Goal: Task Accomplishment & Management: Manage account settings

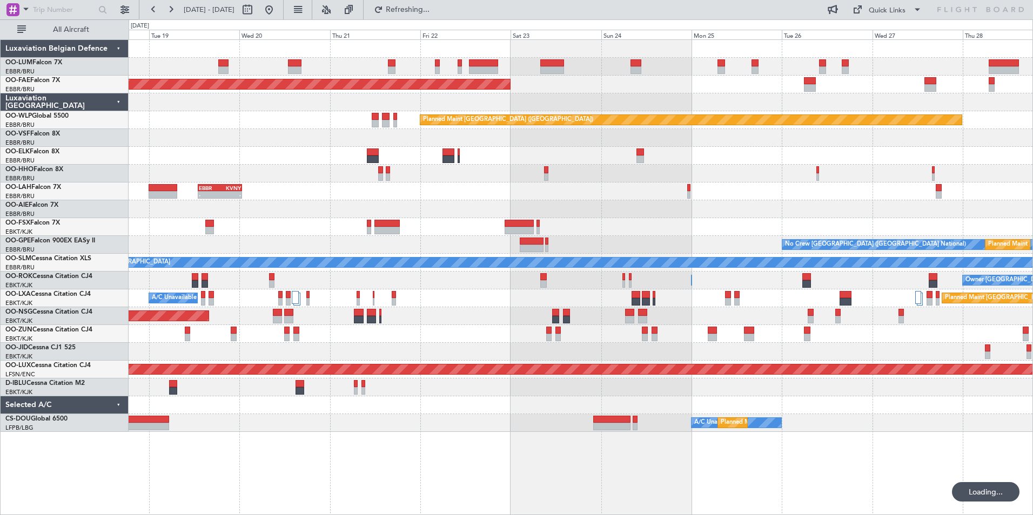
click at [138, 121] on div "Planned Maint Brussels (Brussels National) Planned Maint Brussels (Brussels Nat…" at bounding box center [581, 236] width 904 height 392
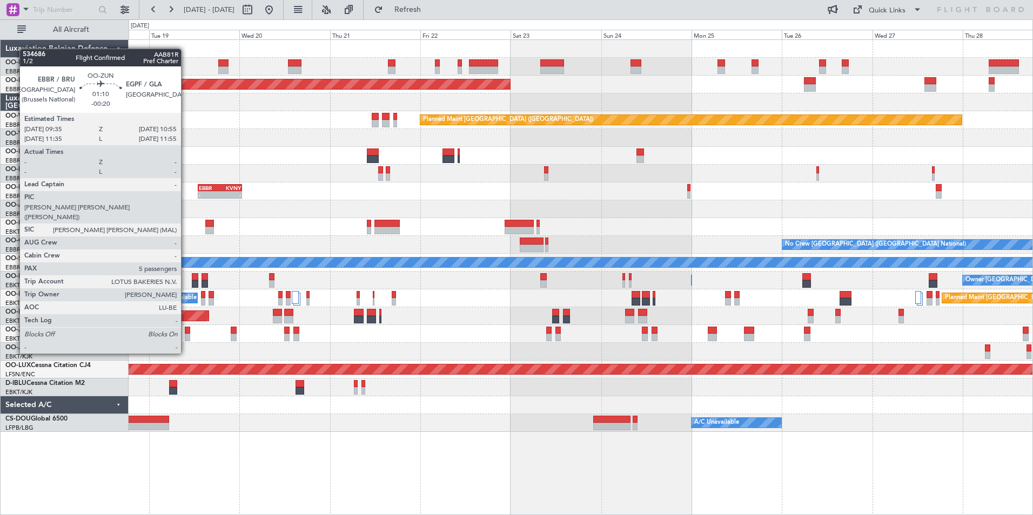
click at [187, 334] on div at bounding box center [187, 338] width 5 height 8
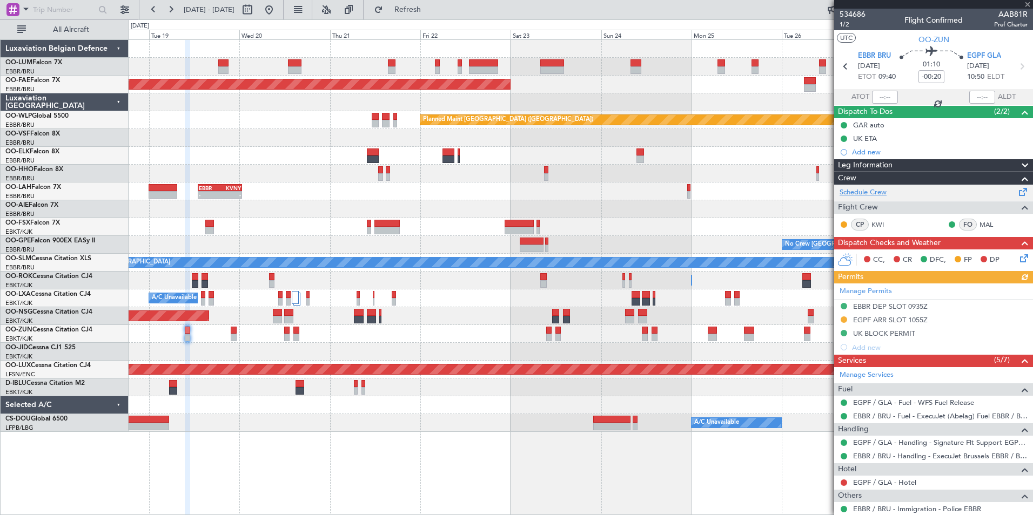
click at [869, 191] on link "Schedule Crew" at bounding box center [863, 192] width 47 height 11
click at [1026, 3] on span at bounding box center [1027, 5] width 11 height 10
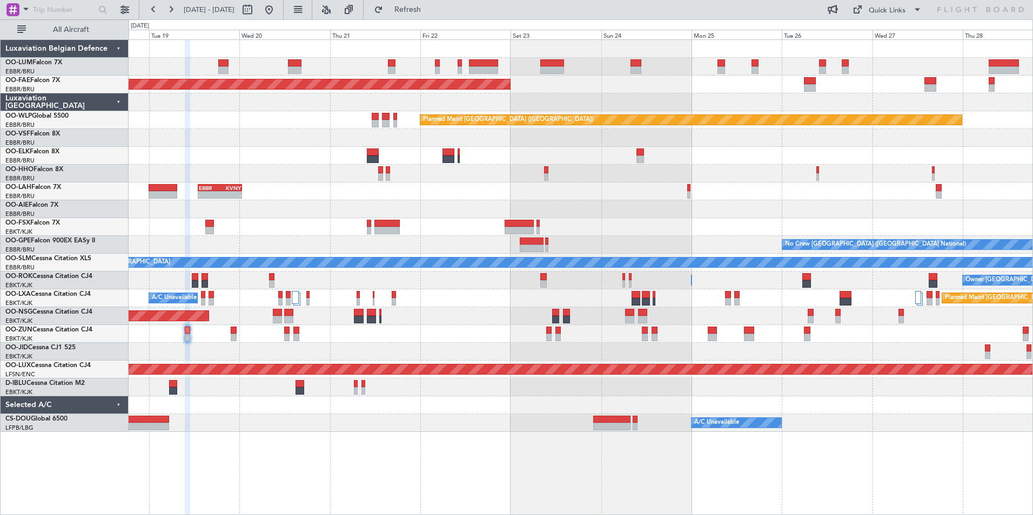
type input "0"
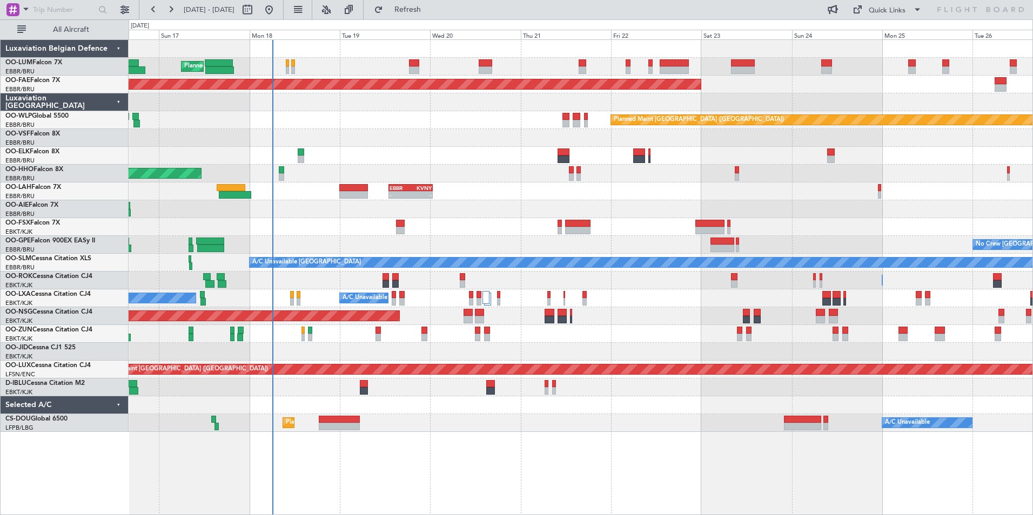
click at [530, 202] on div "Planned Maint Brussels (Brussels National) Planned Maint Kortrijk-Wevelgem Plan…" at bounding box center [581, 236] width 904 height 392
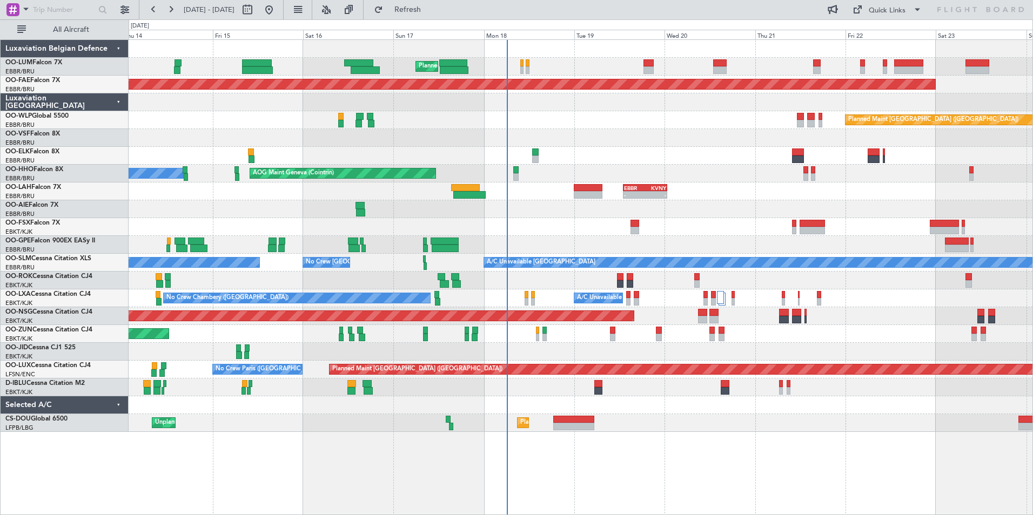
click at [572, 230] on div at bounding box center [581, 227] width 904 height 18
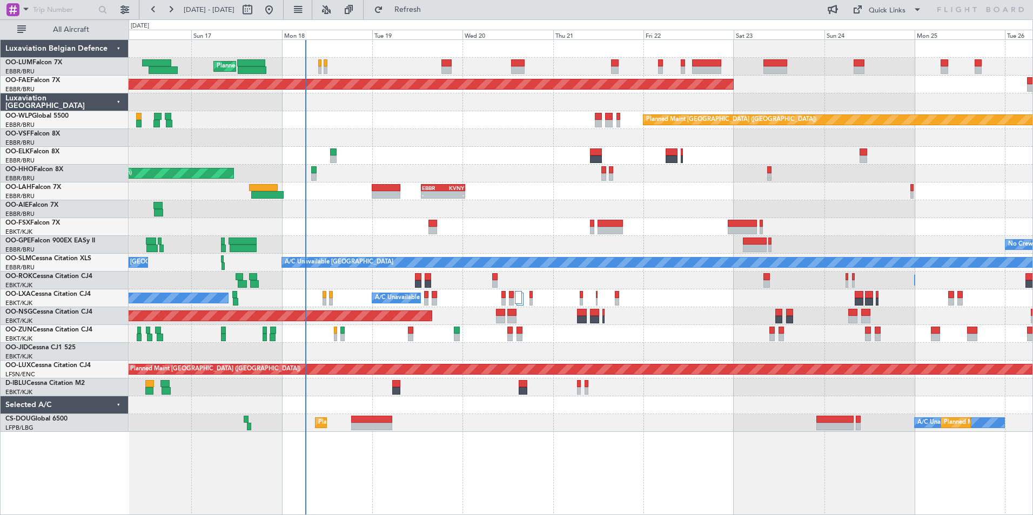
click at [495, 160] on div at bounding box center [581, 156] width 904 height 18
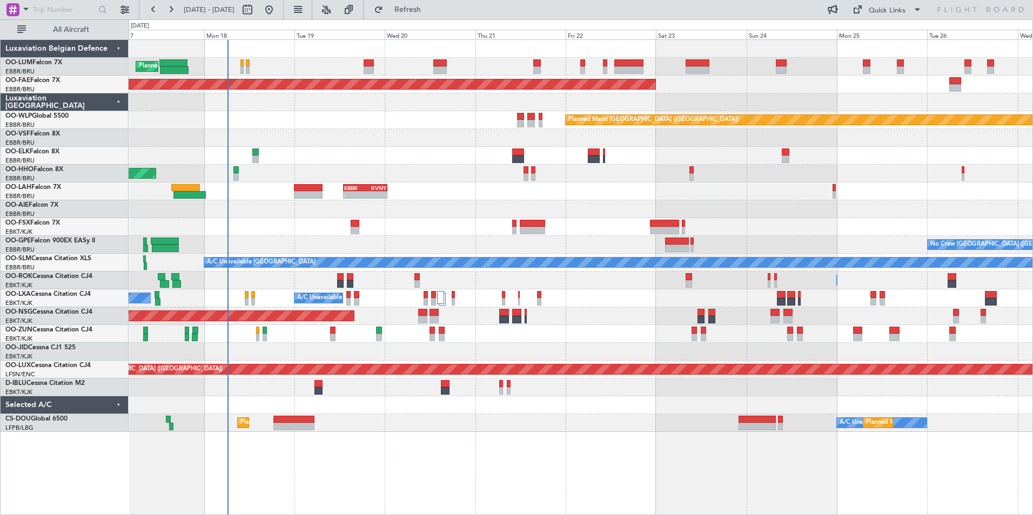
click at [591, 301] on div "No Crew Chambery (Aix-les-bains) A/C Unavailable Brussels (Brussels National) P…" at bounding box center [581, 299] width 904 height 18
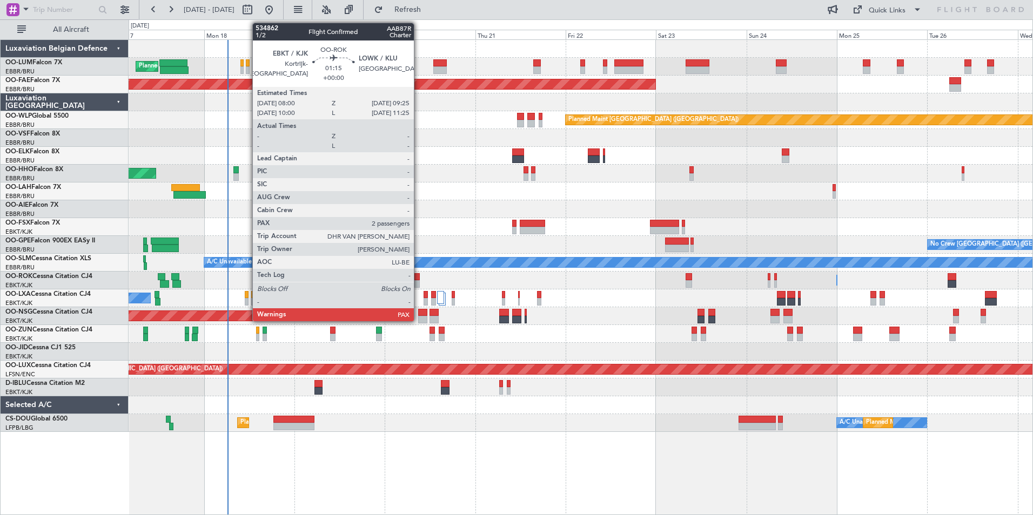
click at [419, 282] on div at bounding box center [416, 284] width 5 height 8
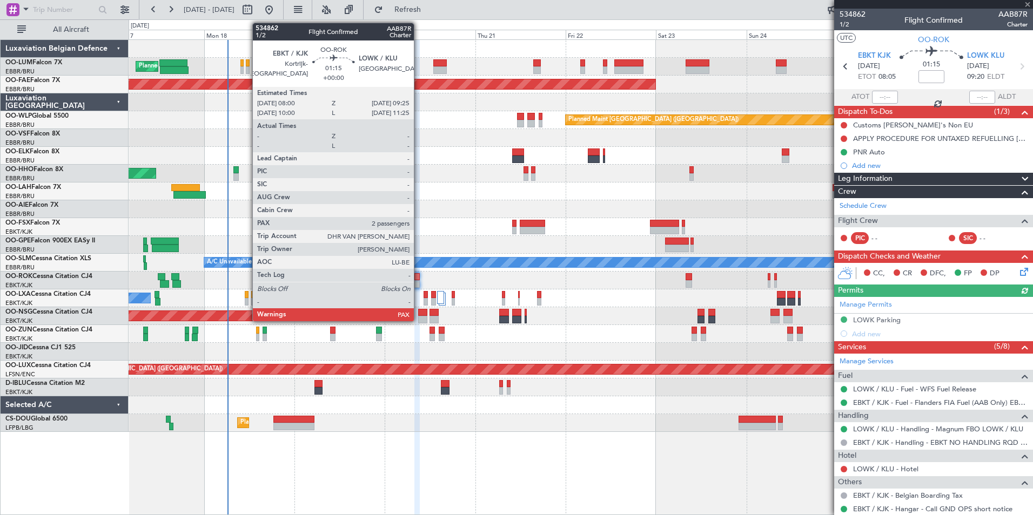
click at [419, 278] on div at bounding box center [416, 277] width 5 height 8
click at [418, 280] on div at bounding box center [416, 284] width 5 height 8
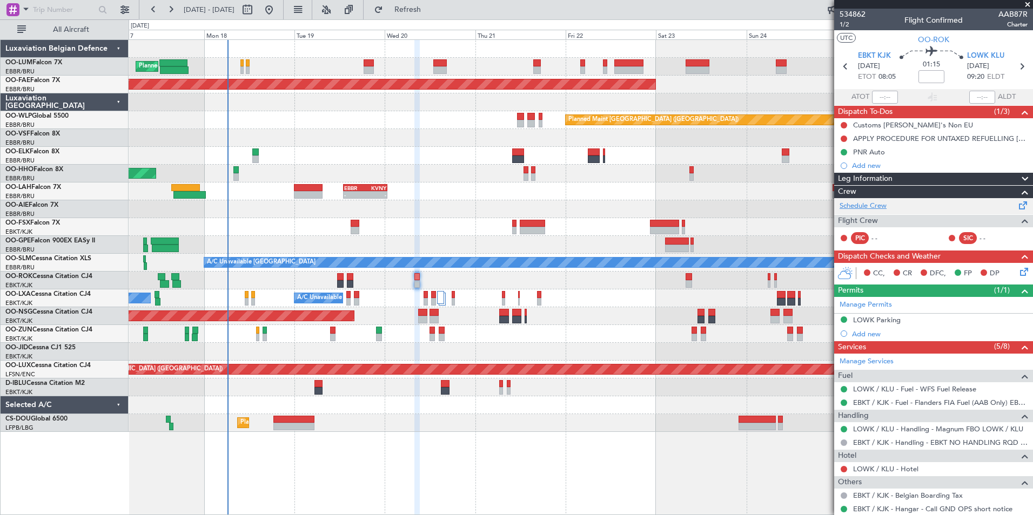
click at [878, 205] on link "Schedule Crew" at bounding box center [863, 206] width 47 height 11
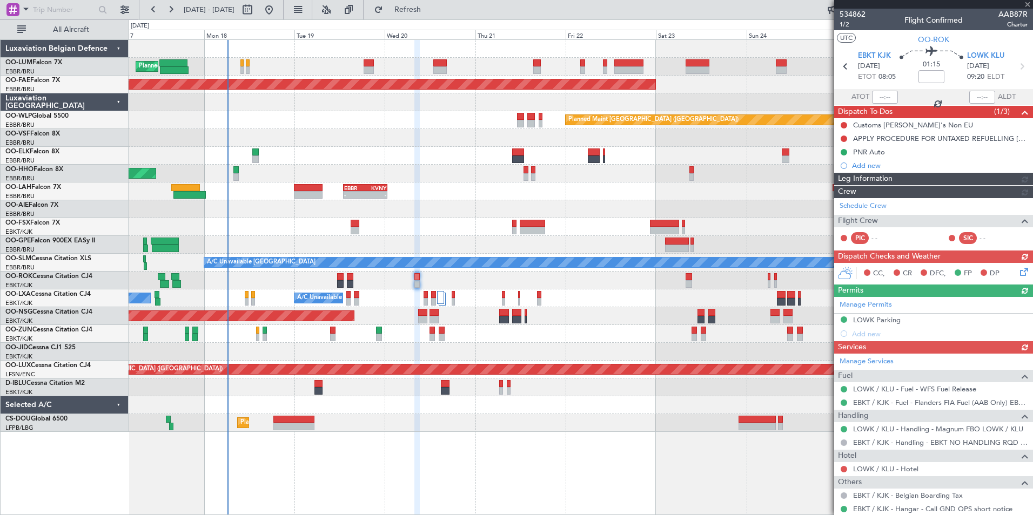
click at [1028, 3] on div at bounding box center [933, 4] width 199 height 9
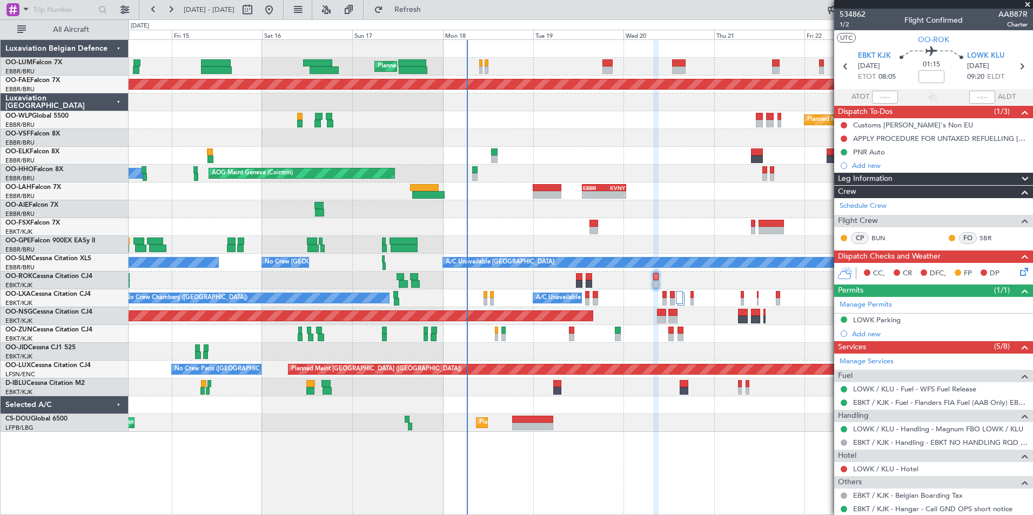
click at [521, 244] on div "No Crew Brussels (Brussels National) No Crew Brussels (Brussels National)" at bounding box center [581, 245] width 904 height 18
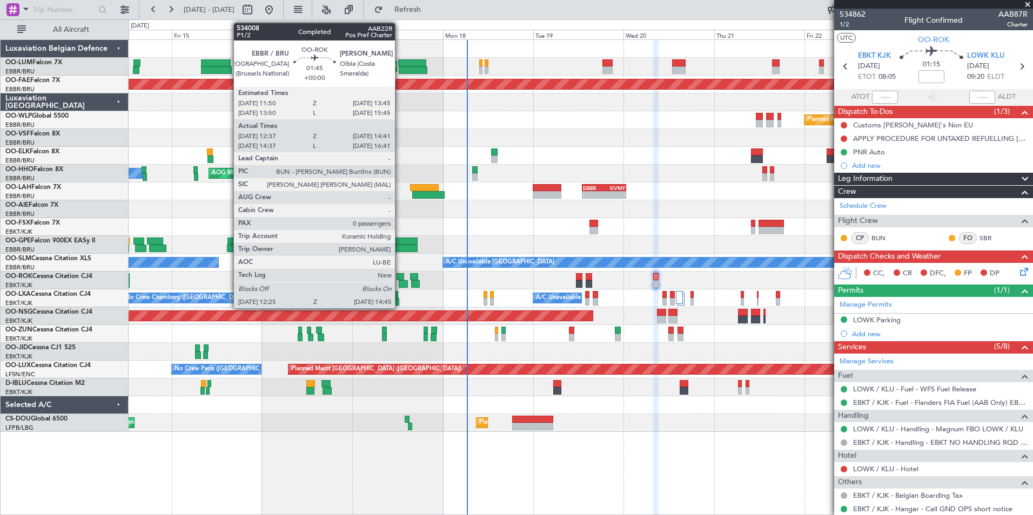
click at [400, 276] on div at bounding box center [401, 277] width 8 height 8
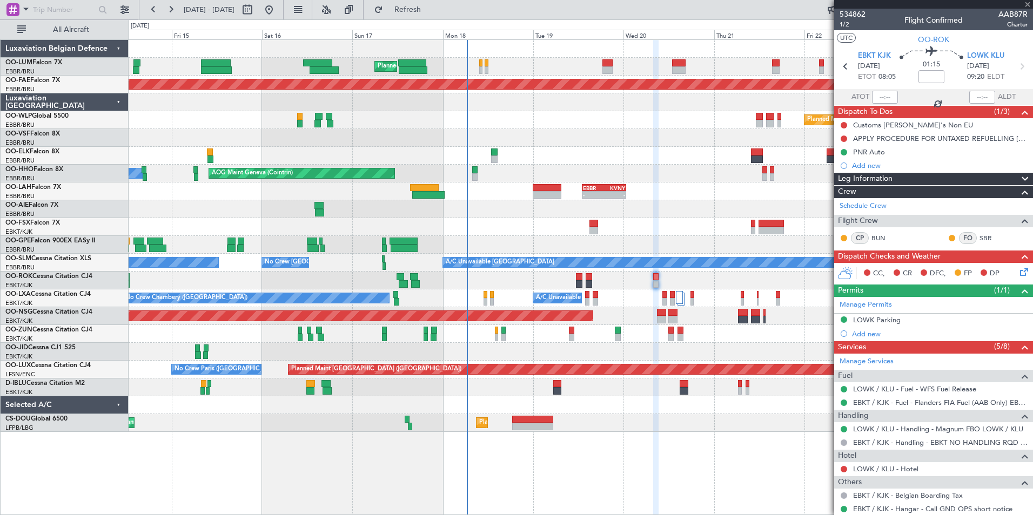
type input "12:42"
type input "14:36"
type input "0"
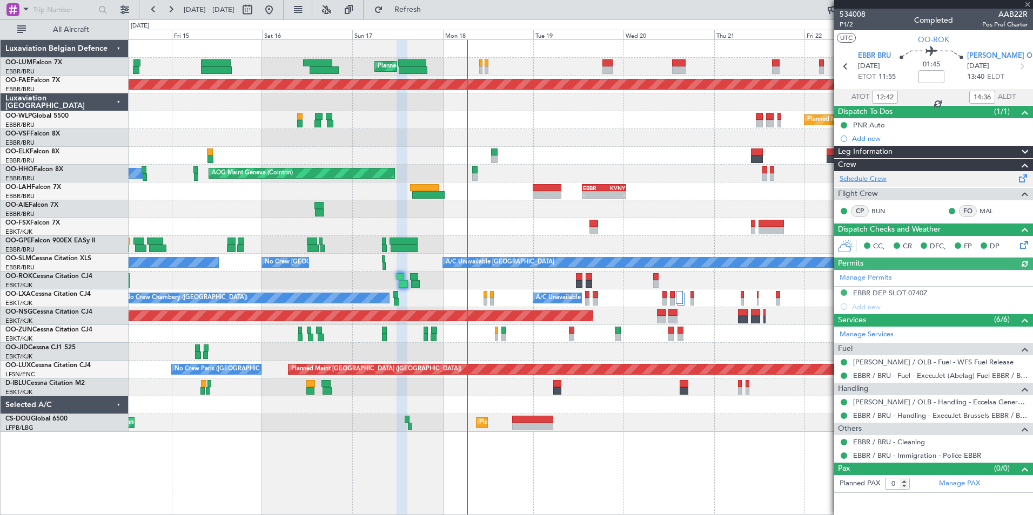
click at [864, 179] on link "Schedule Crew" at bounding box center [863, 179] width 47 height 11
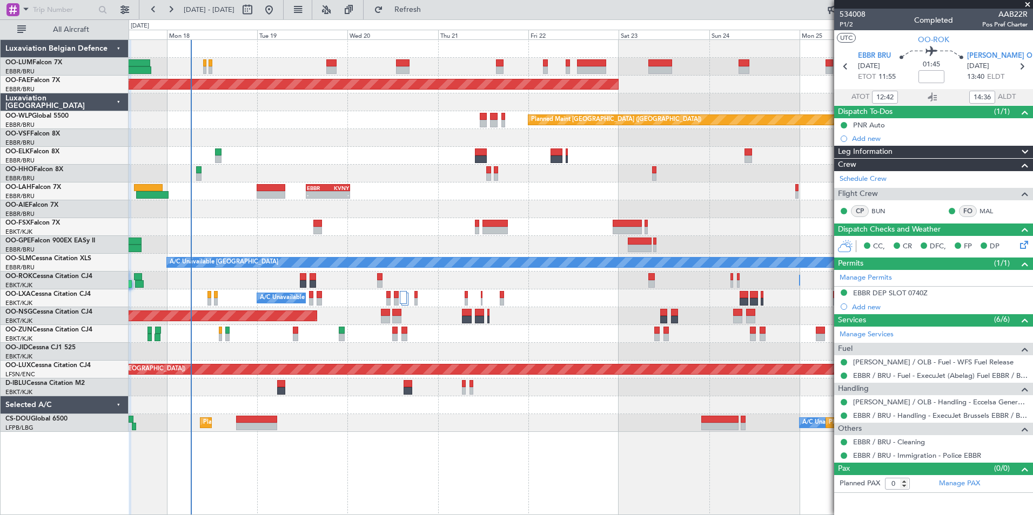
click at [334, 151] on div "Planned Maint Brussels (Brussels National) Planned Maint Brussels (Brussels Nat…" at bounding box center [581, 236] width 904 height 392
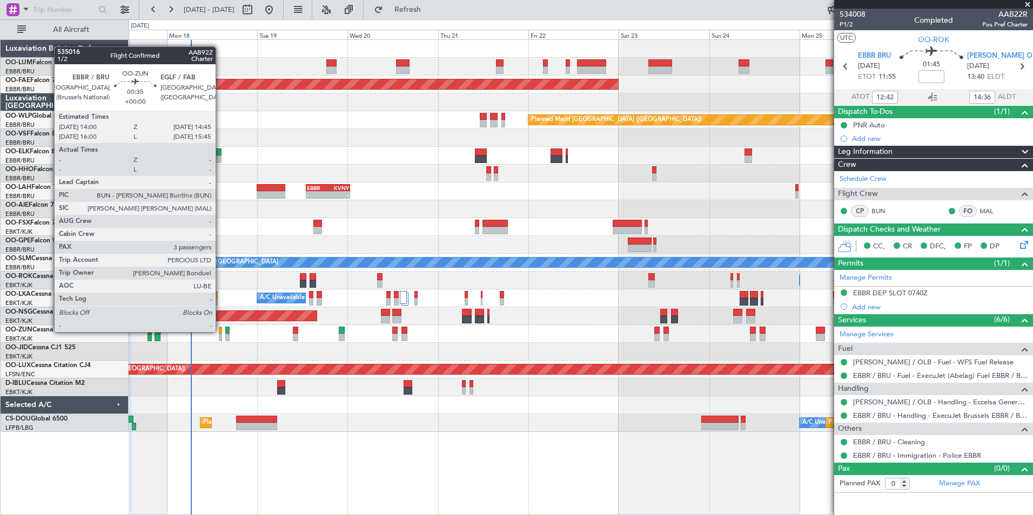
click at [220, 332] on div at bounding box center [220, 331] width 3 height 8
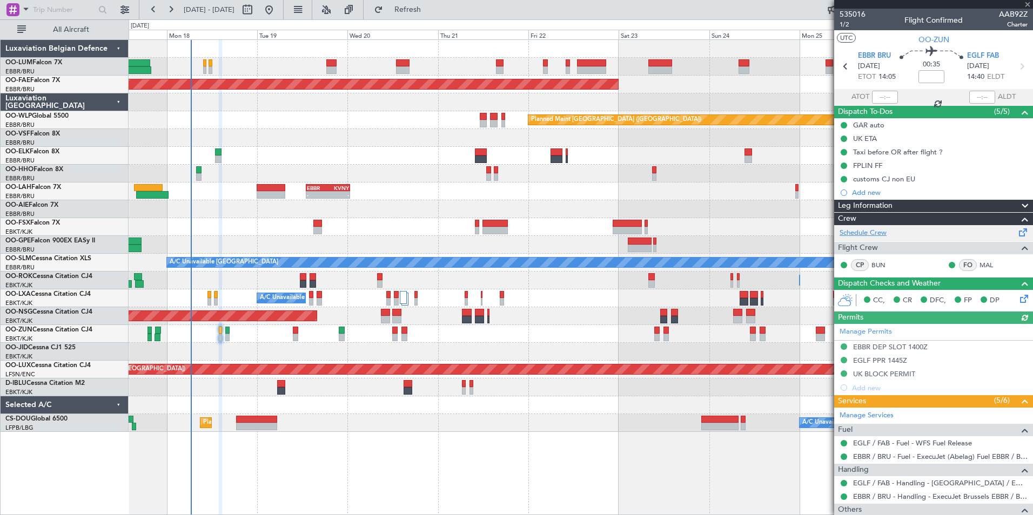
click at [870, 231] on link "Schedule Crew" at bounding box center [863, 233] width 47 height 11
click at [856, 229] on link "Schedule Crew" at bounding box center [863, 233] width 47 height 11
click at [1030, 2] on span at bounding box center [1027, 5] width 11 height 10
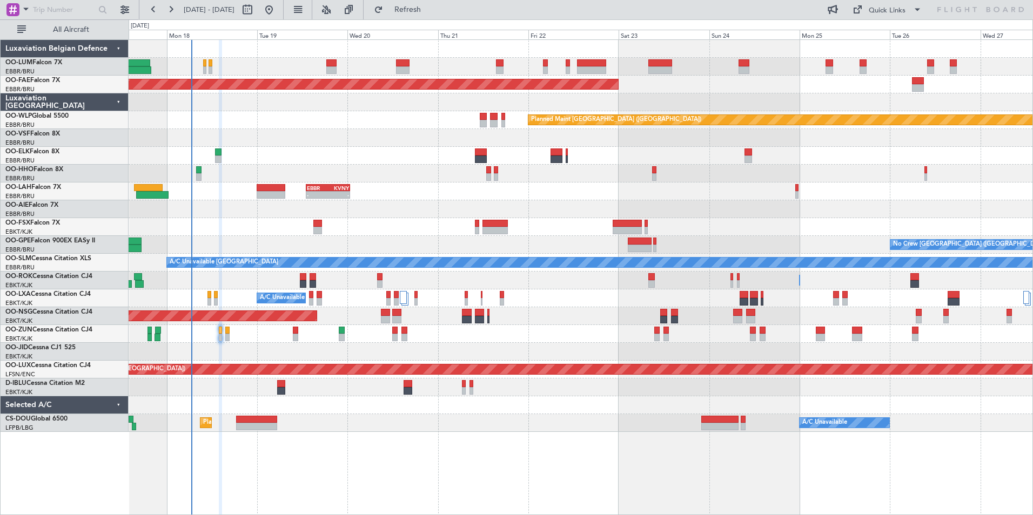
type input "0"
click at [222, 331] on div at bounding box center [581, 334] width 904 height 18
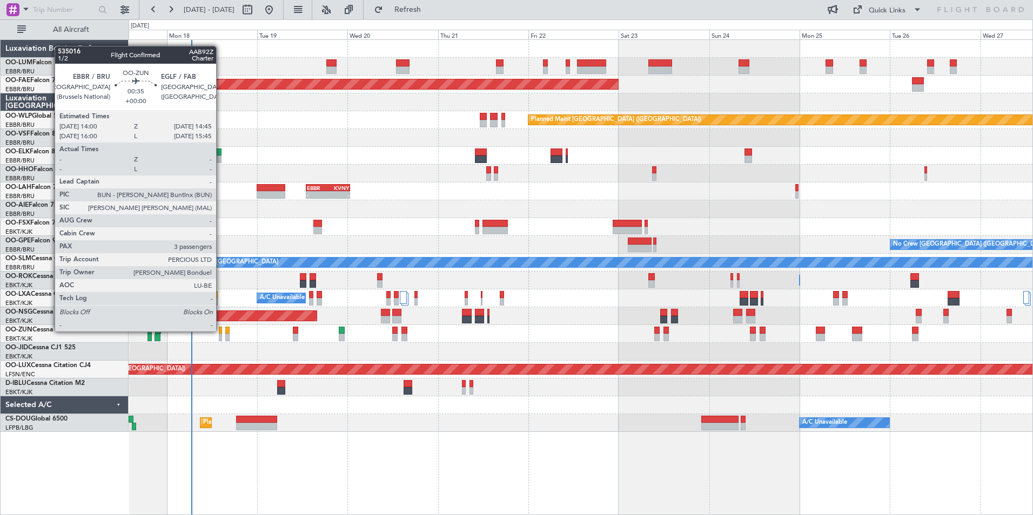
click at [221, 332] on div at bounding box center [220, 331] width 3 height 8
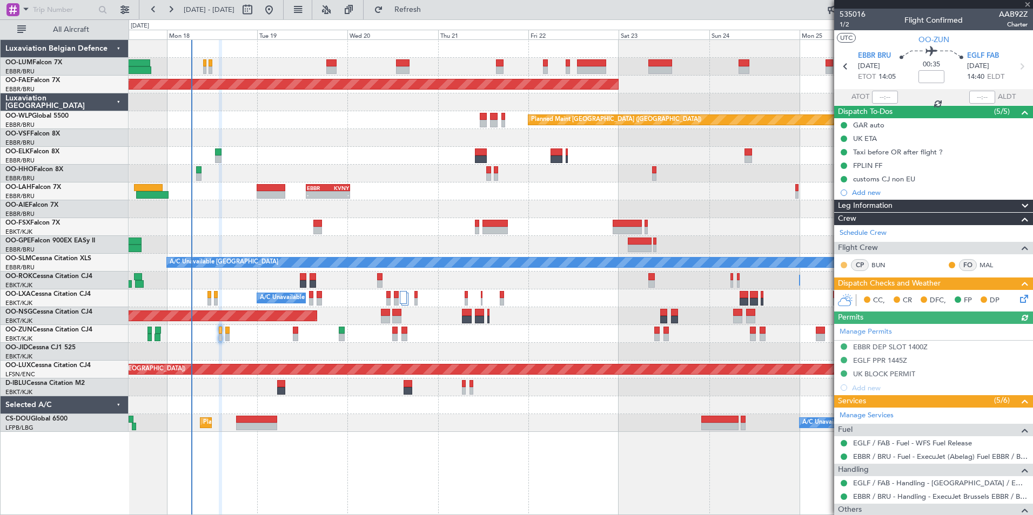
click at [844, 266] on button at bounding box center [844, 265] width 6 height 6
click at [838, 295] on span "Acknowledged" at bounding box center [847, 296] width 48 height 11
click at [949, 264] on button at bounding box center [952, 265] width 6 height 6
click at [921, 294] on li "Acknowledged" at bounding box center [944, 297] width 72 height 16
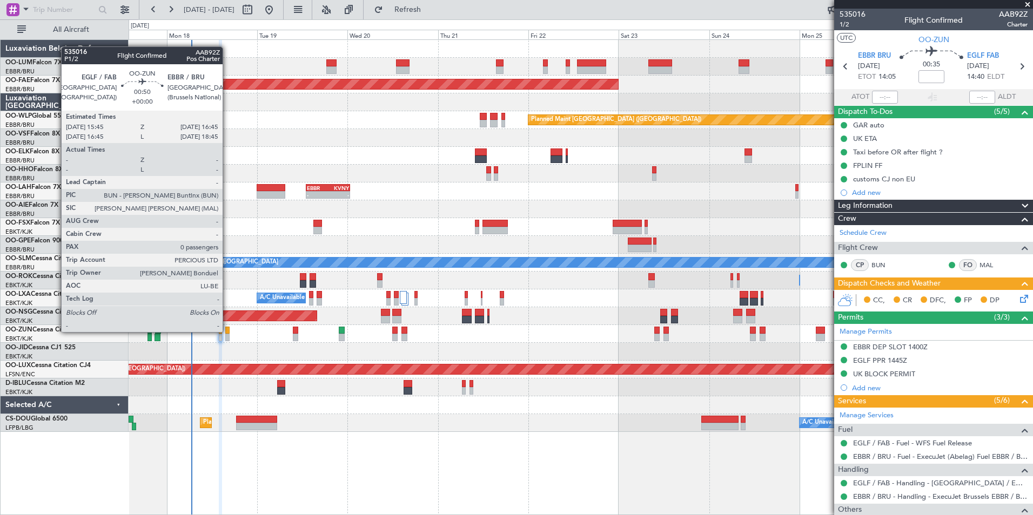
click at [227, 332] on div at bounding box center [227, 331] width 4 height 8
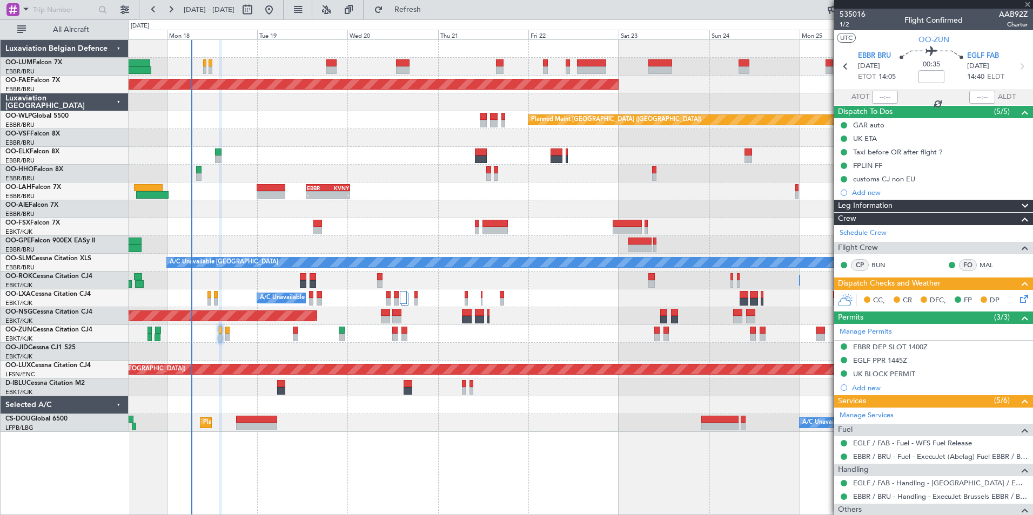
type input "0"
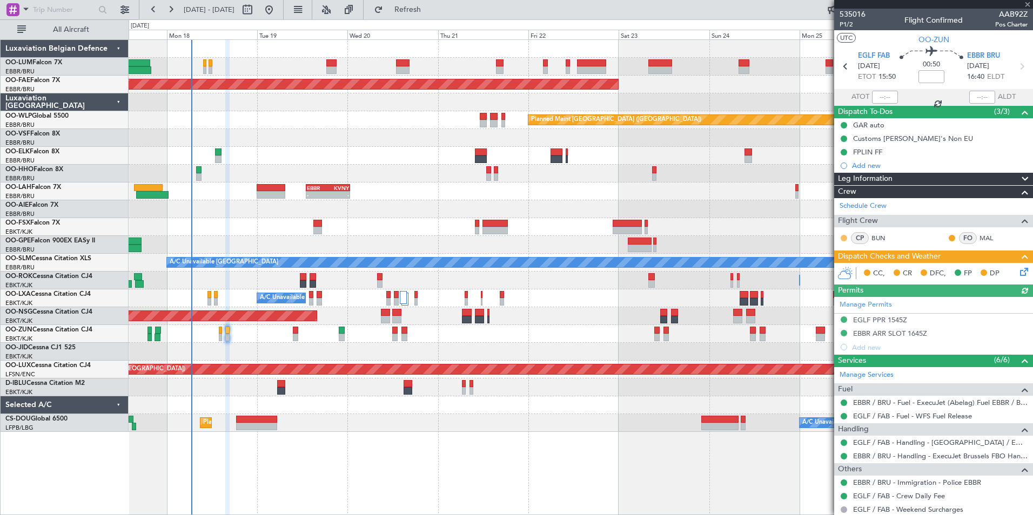
click at [844, 239] on button at bounding box center [844, 238] width 6 height 6
click at [949, 237] on button at bounding box center [952, 238] width 6 height 6
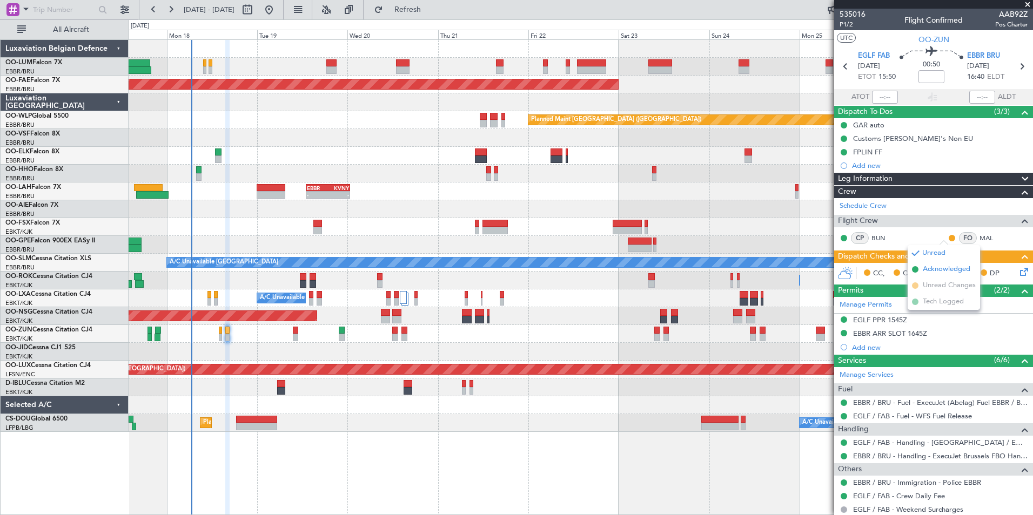
click at [932, 267] on span "Acknowledged" at bounding box center [947, 269] width 48 height 11
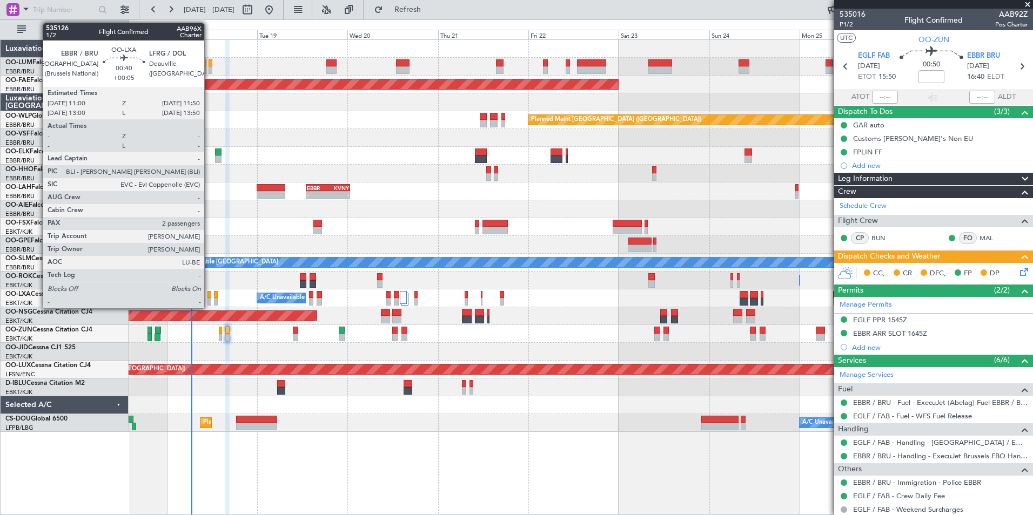
click at [209, 293] on div at bounding box center [208, 295] width 3 height 8
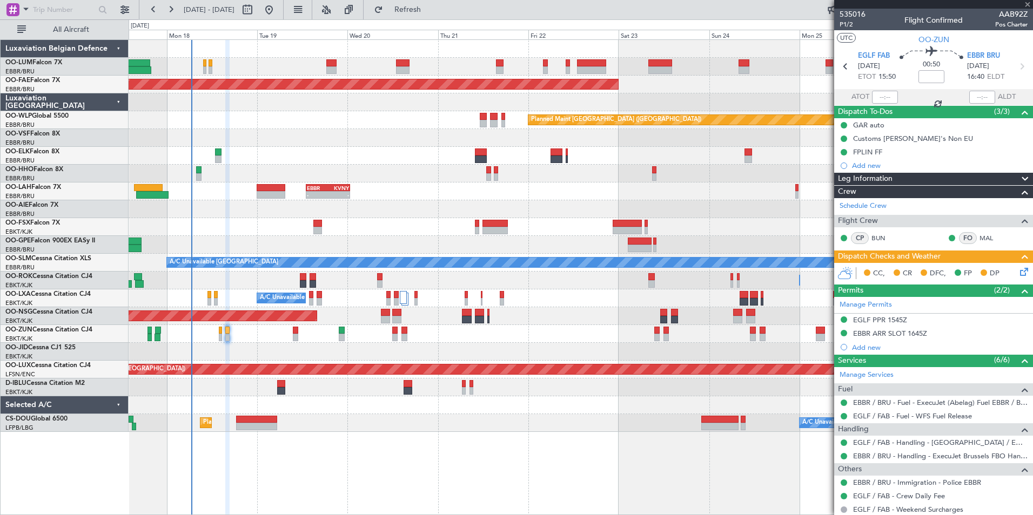
type input "+00:05"
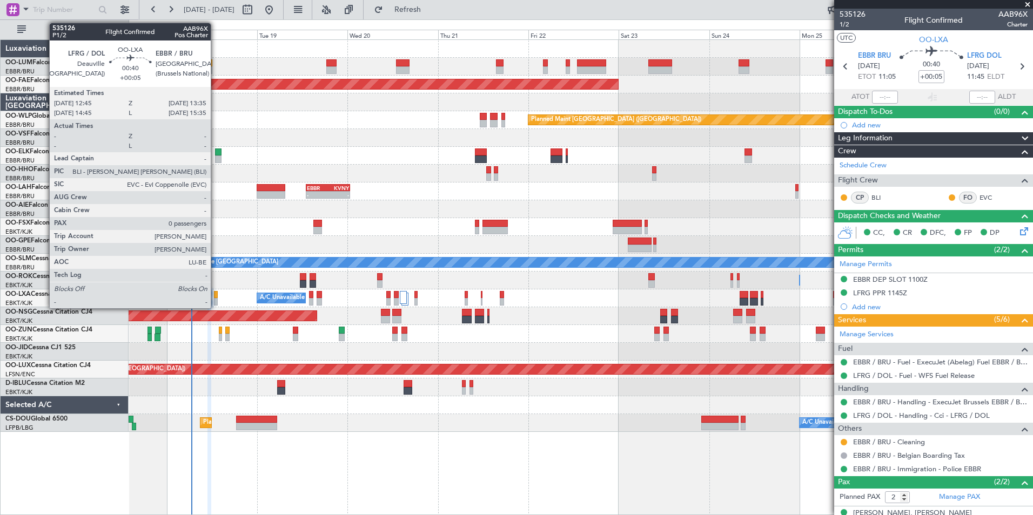
click at [216, 293] on div at bounding box center [215, 295] width 3 height 8
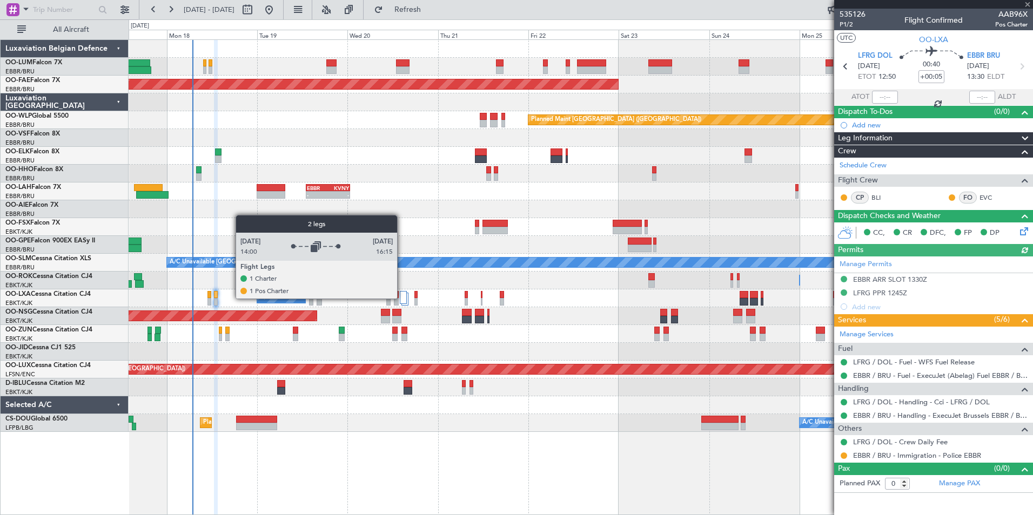
click at [402, 298] on div at bounding box center [403, 297] width 7 height 13
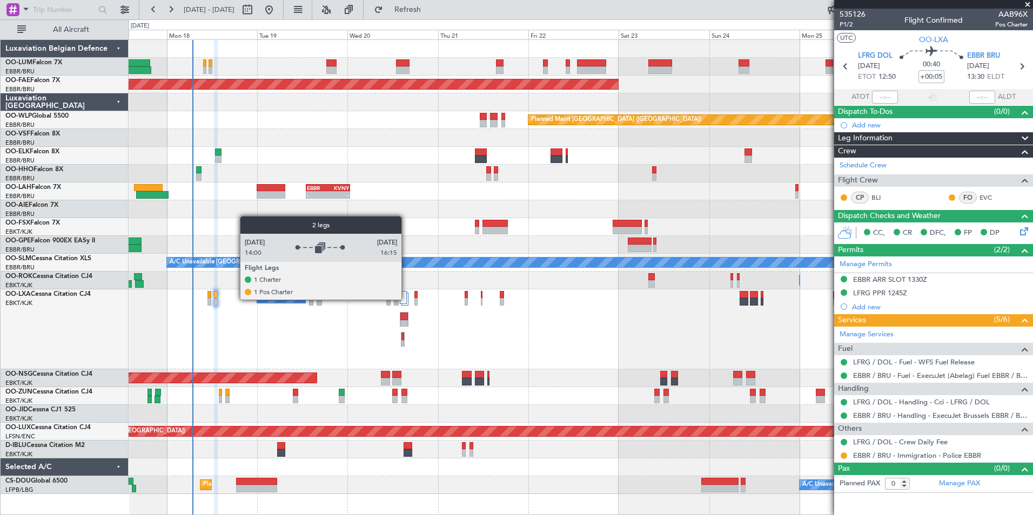
click at [406, 299] on div at bounding box center [403, 297] width 7 height 13
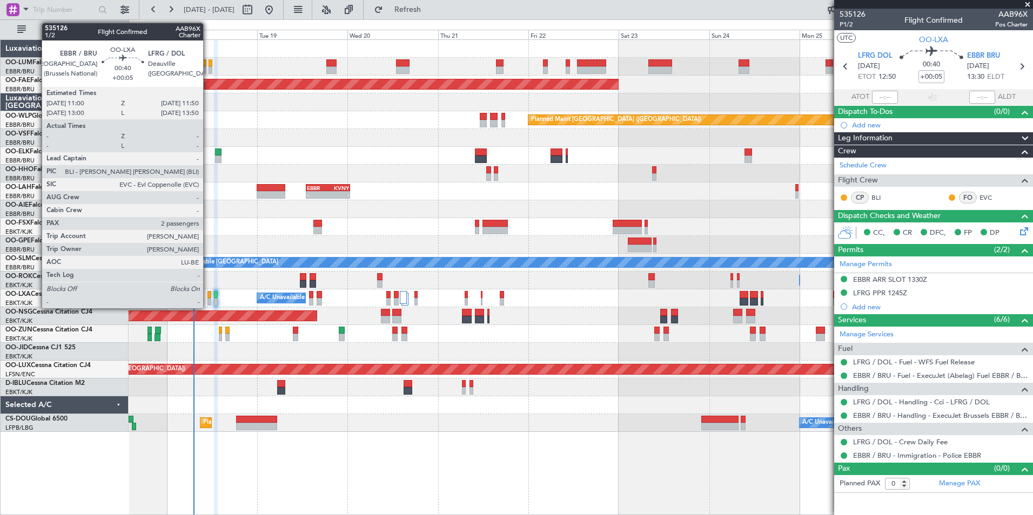
click at [208, 293] on div at bounding box center [208, 295] width 3 height 8
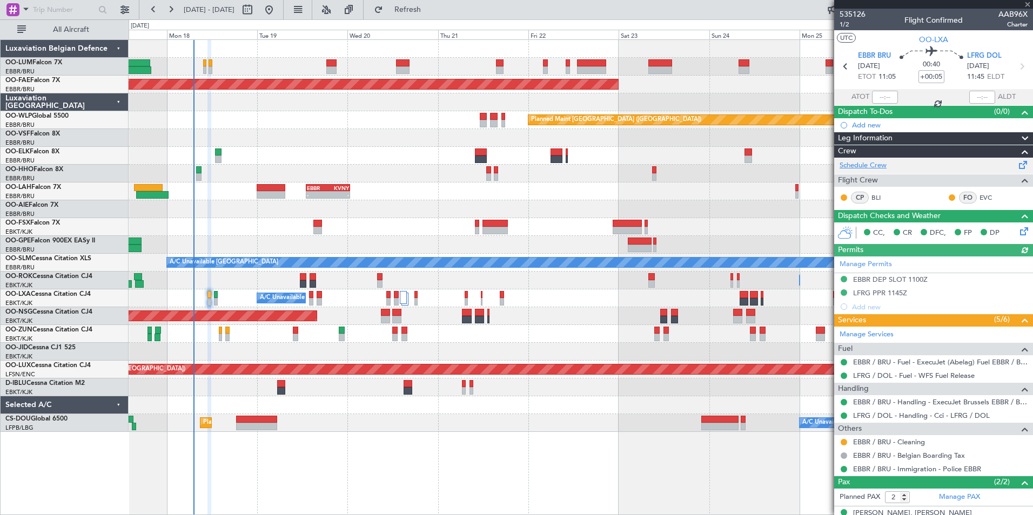
click at [866, 162] on link "Schedule Crew" at bounding box center [863, 165] width 47 height 11
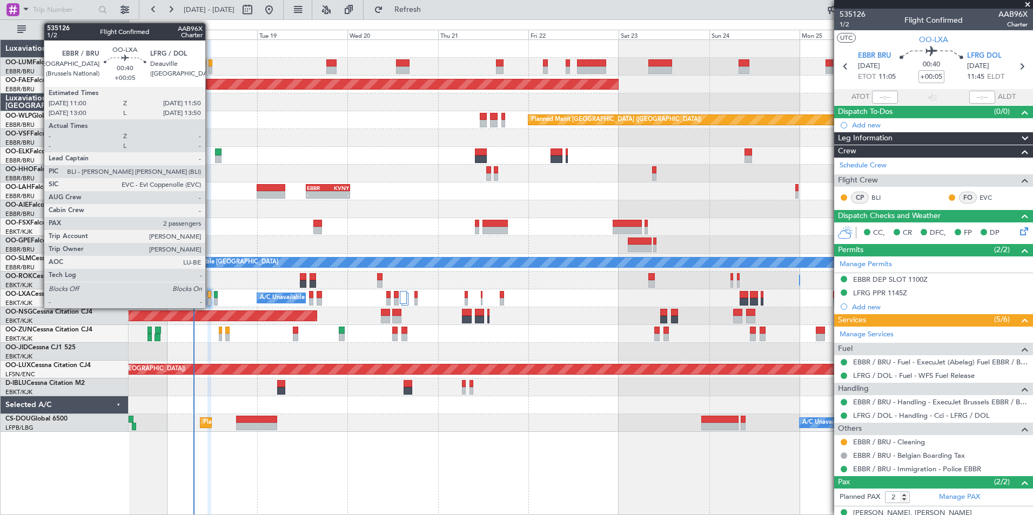
click at [210, 294] on div at bounding box center [208, 295] width 3 height 8
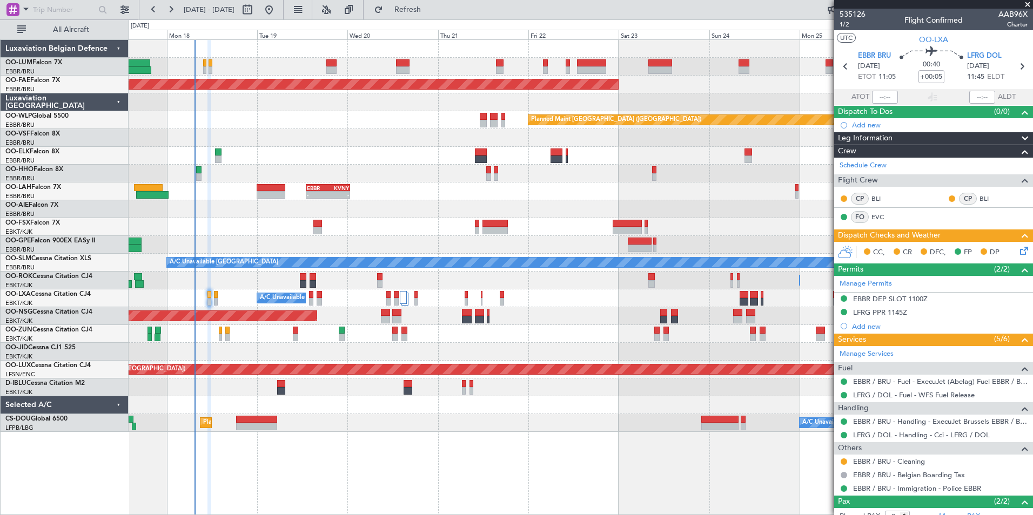
click at [1030, 3] on span at bounding box center [1027, 5] width 11 height 10
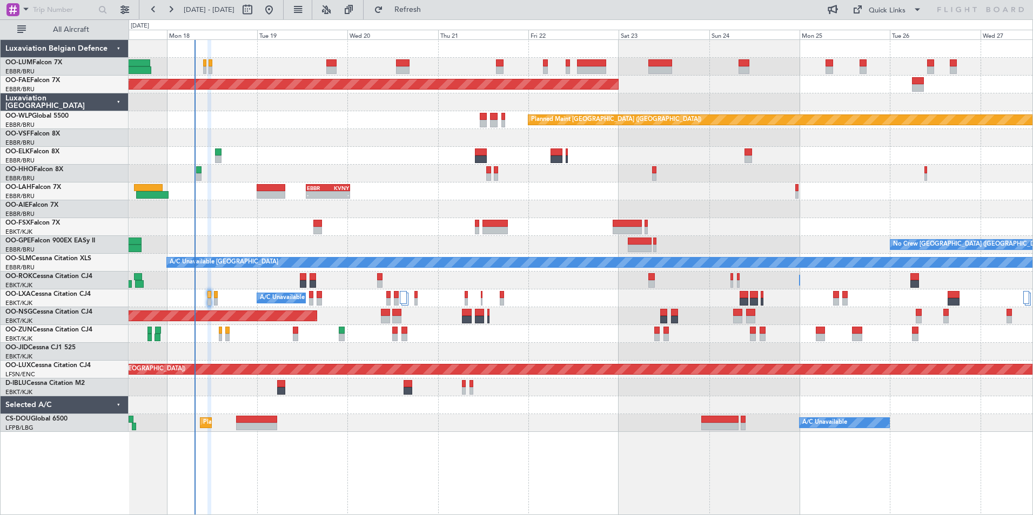
type input "0"
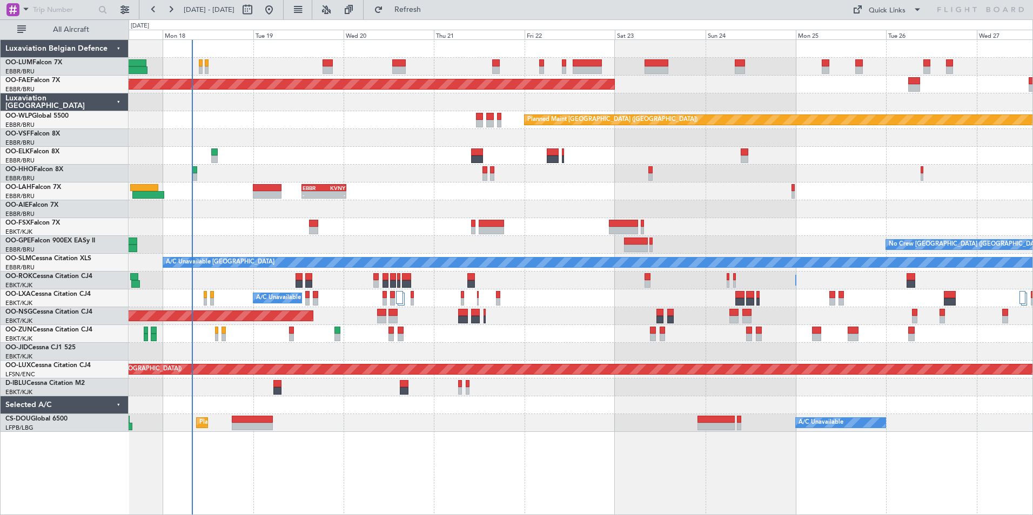
click at [421, 231] on div at bounding box center [581, 227] width 904 height 18
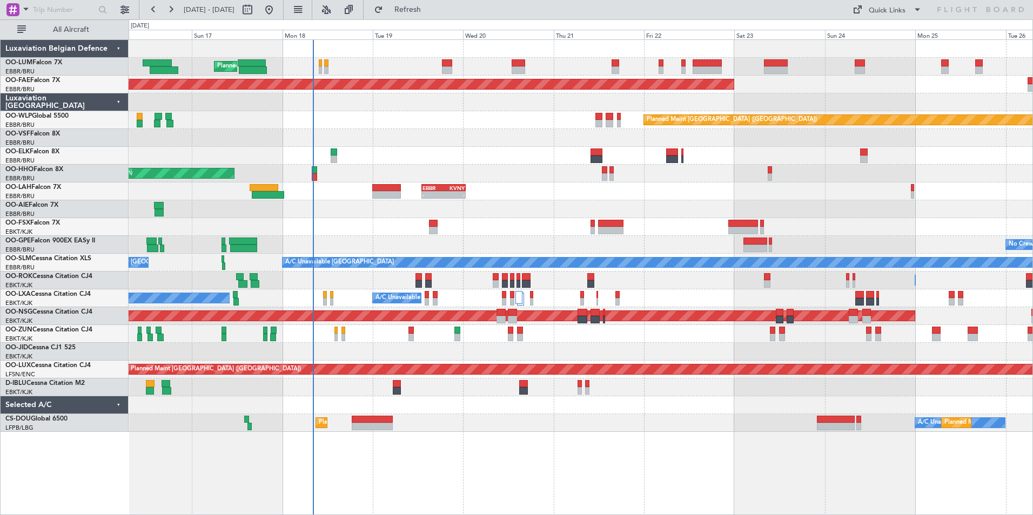
click at [492, 128] on div "Planned Maint [GEOGRAPHIC_DATA] ([GEOGRAPHIC_DATA] National) Planned Maint [GEO…" at bounding box center [581, 236] width 904 height 392
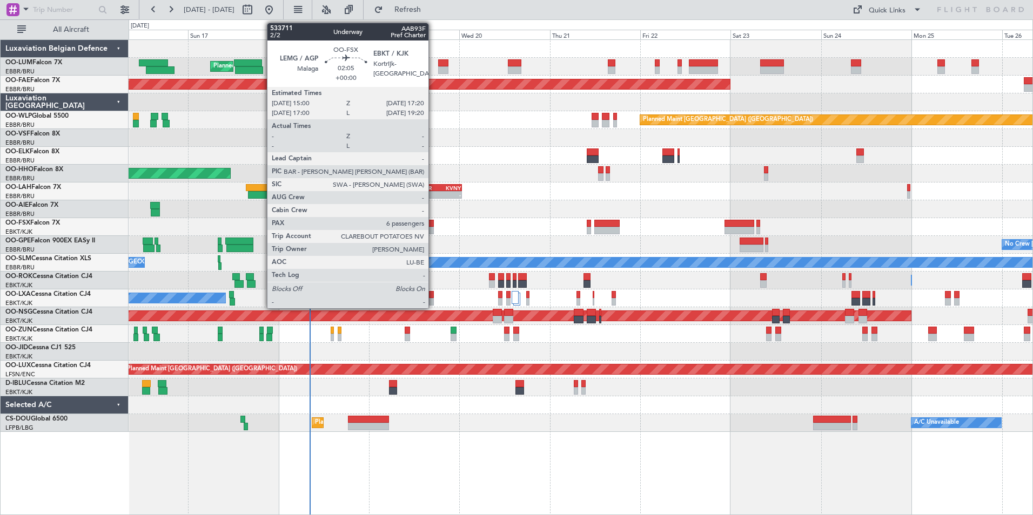
click at [433, 225] on div at bounding box center [429, 224] width 9 height 8
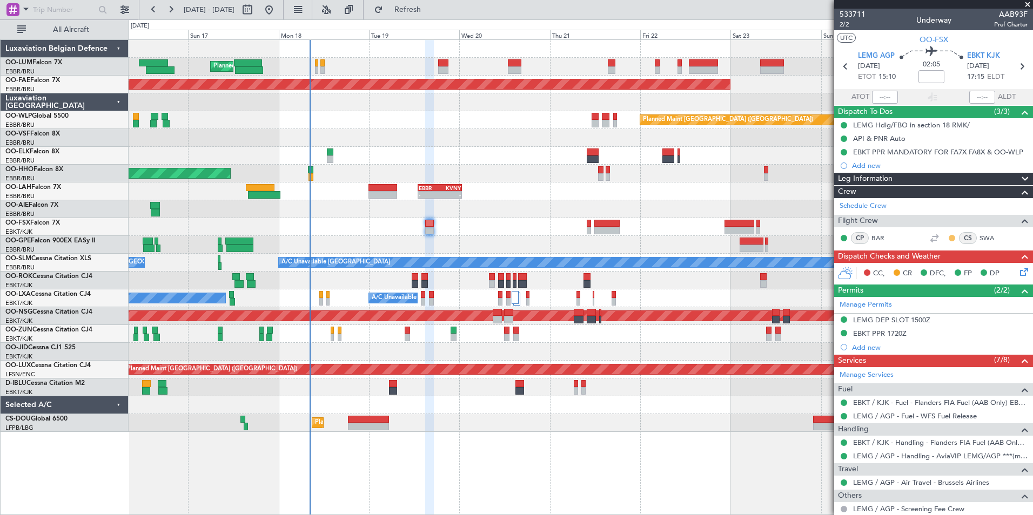
click at [949, 238] on button at bounding box center [952, 238] width 6 height 6
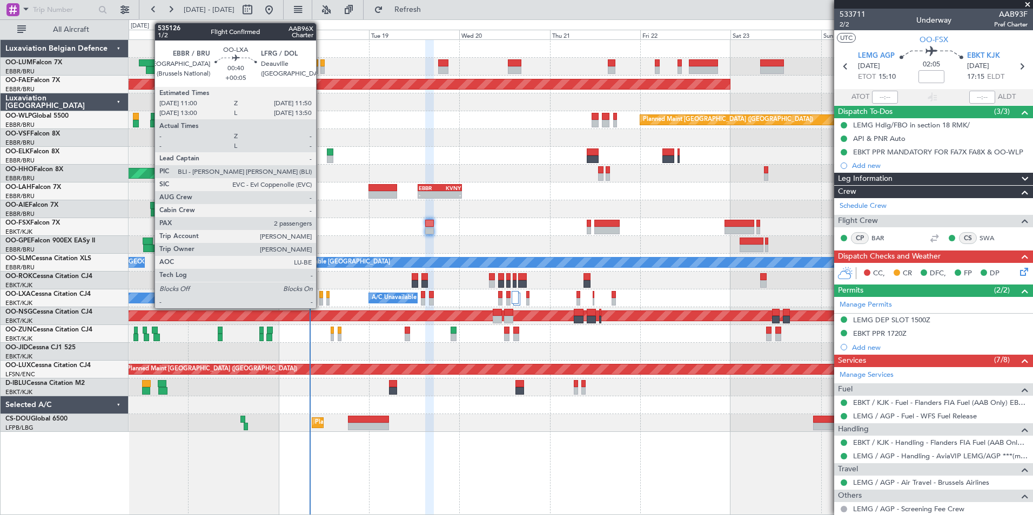
click at [321, 299] on div at bounding box center [320, 302] width 3 height 8
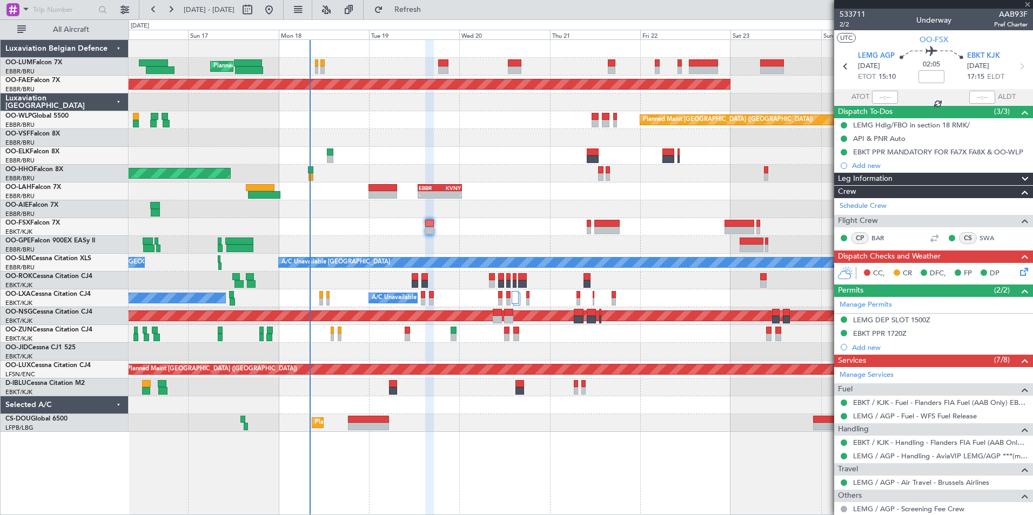
type input "+00:05"
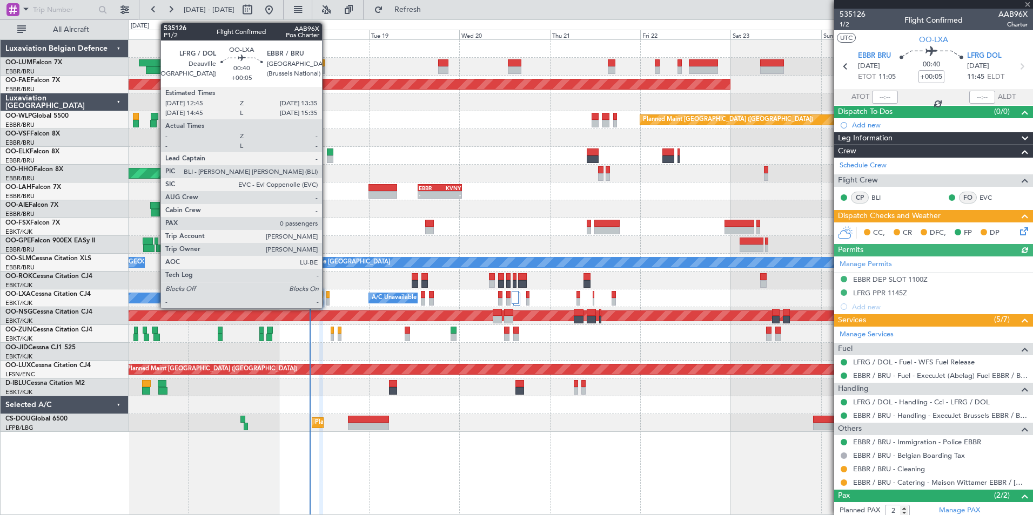
click at [327, 297] on div at bounding box center [327, 295] width 3 height 8
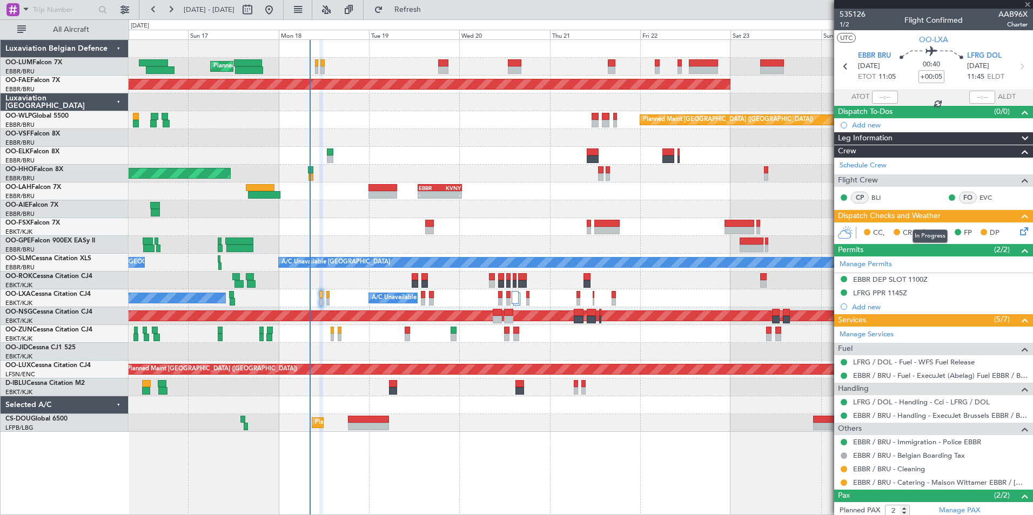
type input "0"
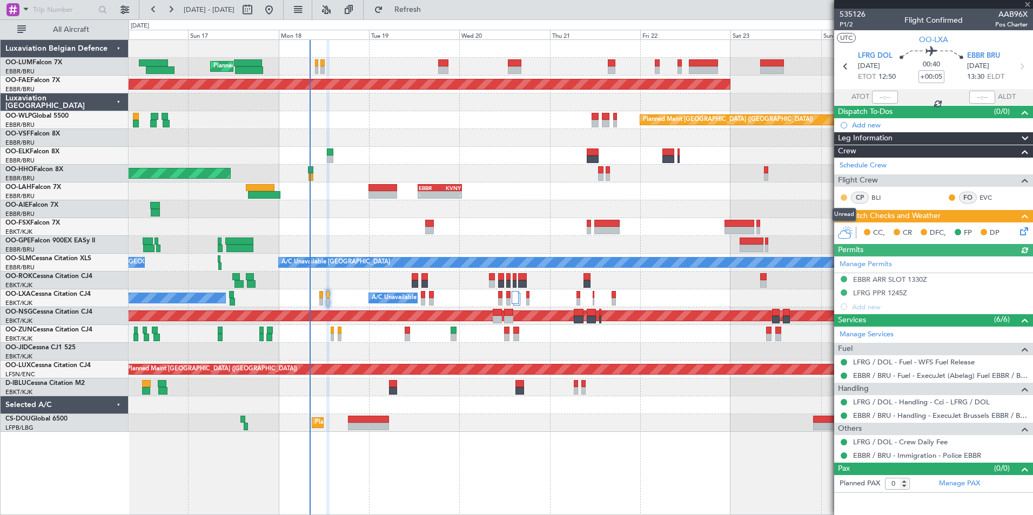
click at [846, 197] on button at bounding box center [844, 198] width 6 height 6
click at [844, 229] on span "Acknowledged" at bounding box center [847, 229] width 48 height 11
click at [953, 198] on button at bounding box center [952, 198] width 6 height 6
click at [944, 228] on span "Acknowledged" at bounding box center [955, 229] width 48 height 11
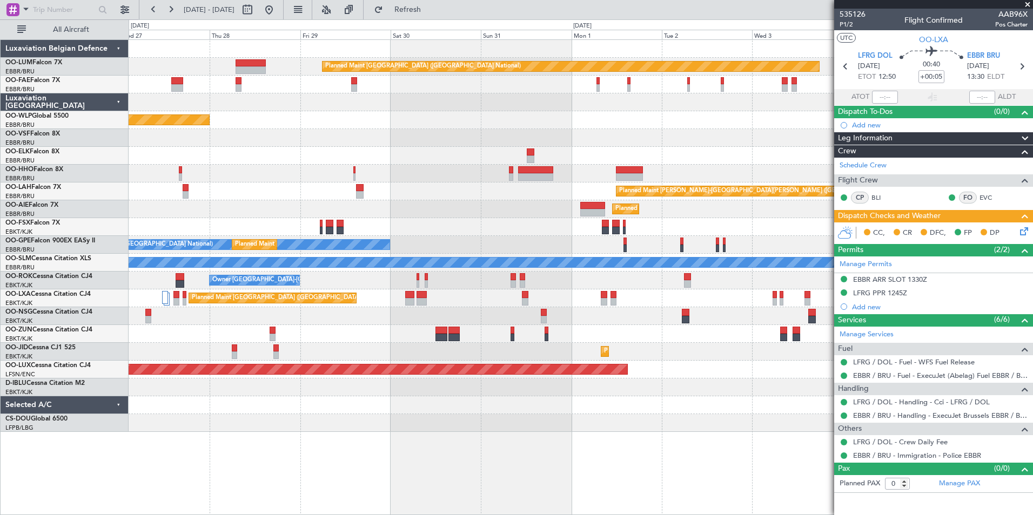
click at [0, 185] on html "[DATE] - [DATE] Refresh Quick Links All Aircraft Planned Maint [GEOGRAPHIC_DATA…" at bounding box center [516, 257] width 1033 height 515
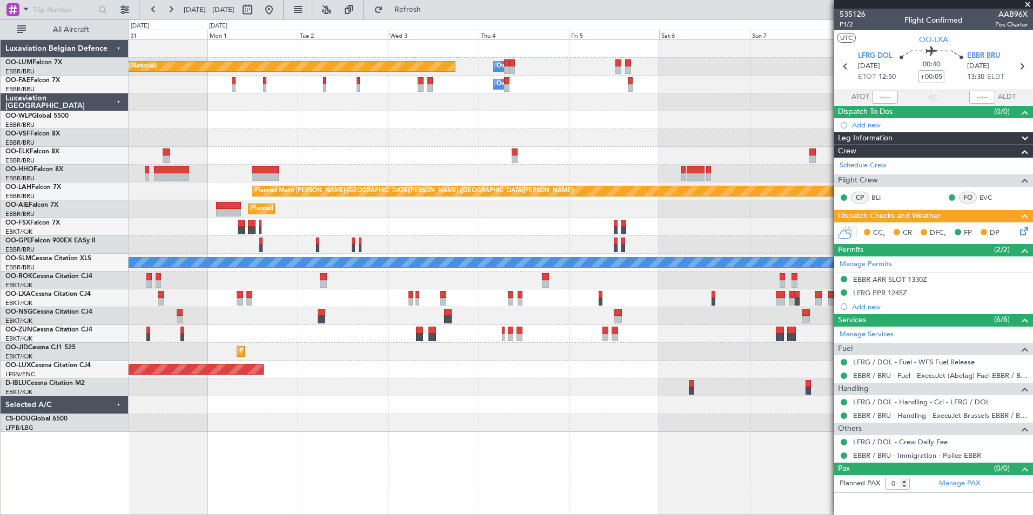
click at [384, 393] on div at bounding box center [581, 388] width 904 height 18
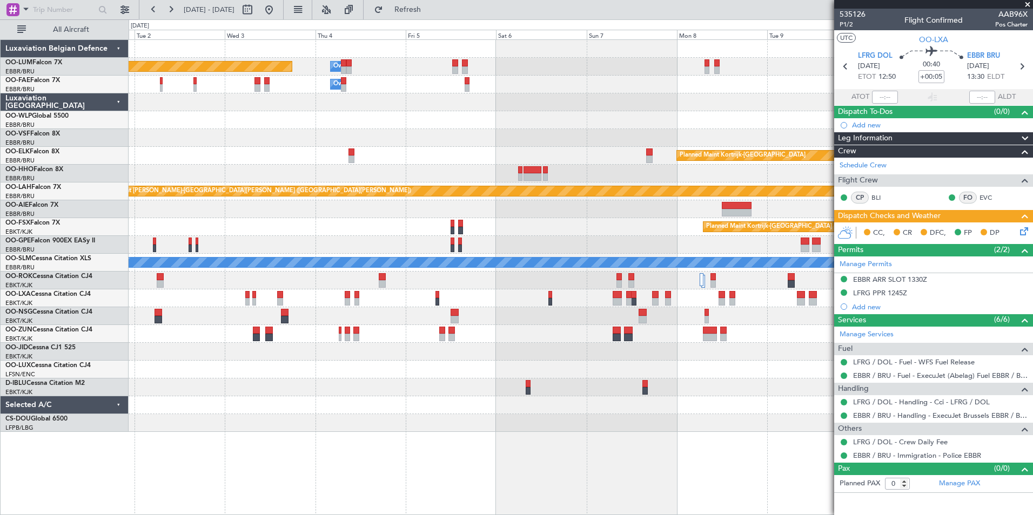
click at [600, 395] on div "Planned Maint [GEOGRAPHIC_DATA] ([GEOGRAPHIC_DATA] National) Owner [GEOGRAPHIC_…" at bounding box center [581, 236] width 904 height 392
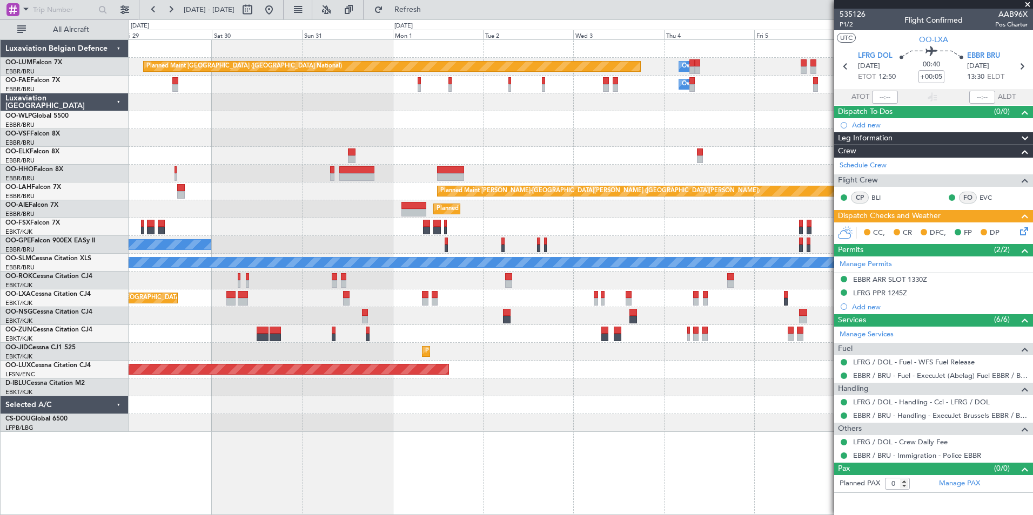
click at [763, 348] on div "Planned Maint [GEOGRAPHIC_DATA] ([GEOGRAPHIC_DATA] National) Owner [GEOGRAPHIC_…" at bounding box center [581, 236] width 904 height 392
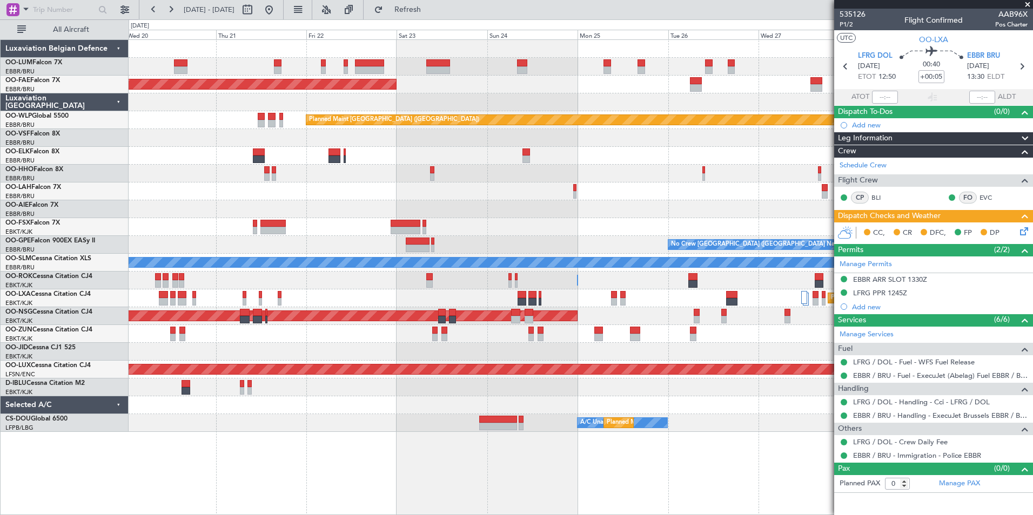
click at [1032, 118] on html "[DATE] - [DATE] Refresh Quick Links All Aircraft Planned Maint [GEOGRAPHIC_DATA…" at bounding box center [516, 257] width 1033 height 515
click at [1026, 4] on span at bounding box center [1027, 5] width 11 height 10
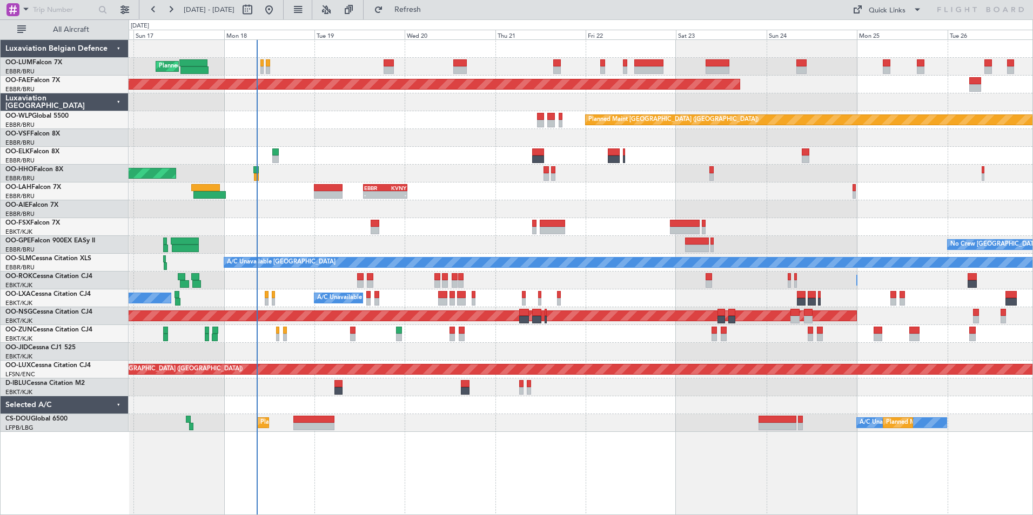
click at [572, 190] on div "EBBR 13:00 Z KVNY 00:45 Z - -" at bounding box center [581, 192] width 904 height 18
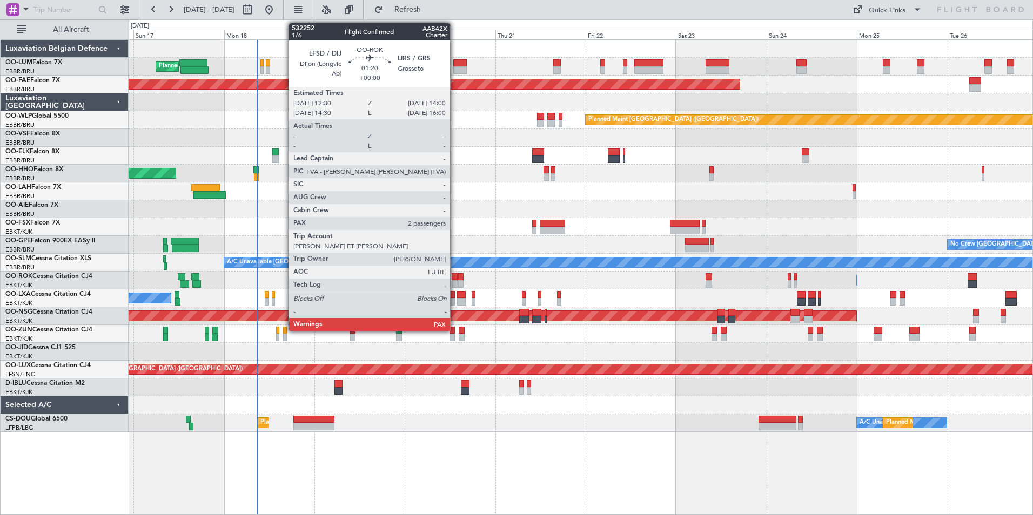
click at [455, 278] on div at bounding box center [455, 277] width 6 height 8
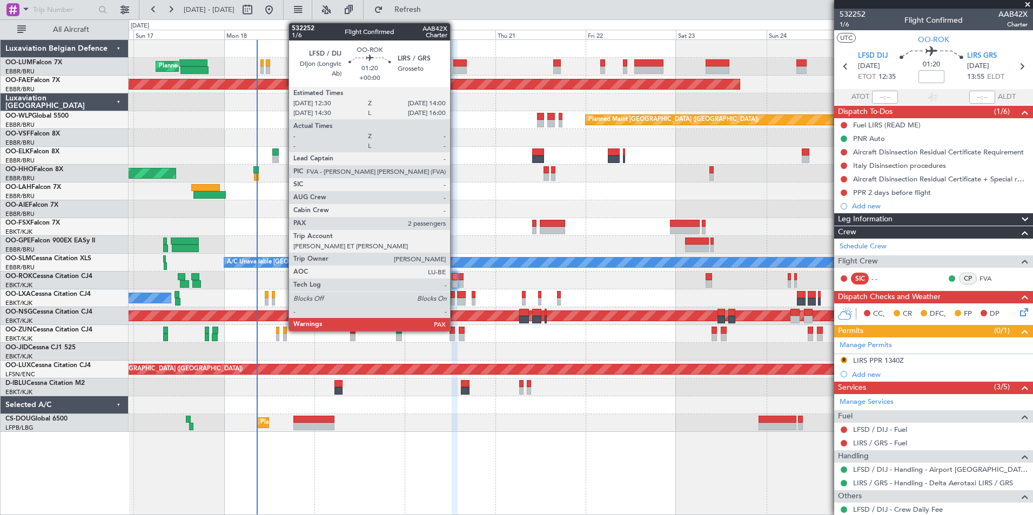
click at [455, 277] on div at bounding box center [455, 277] width 6 height 8
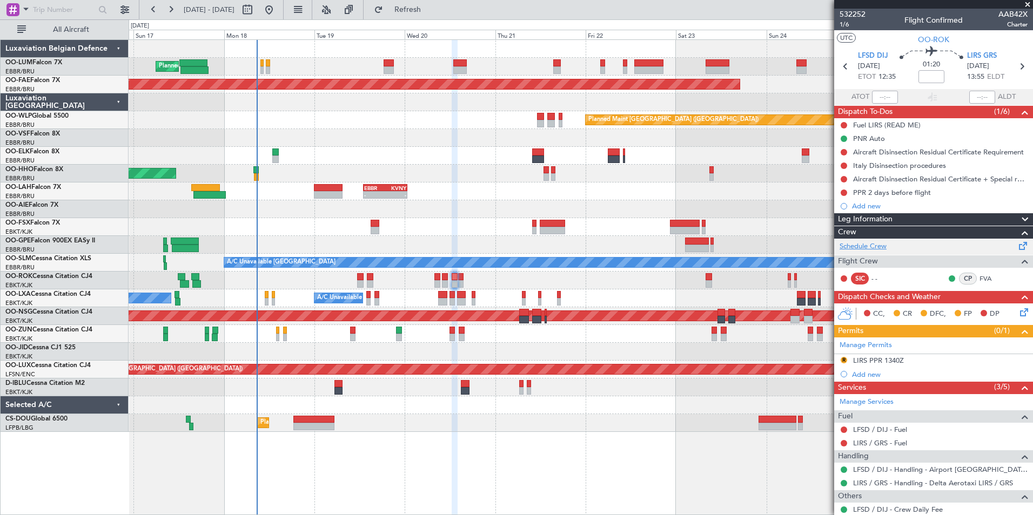
click at [859, 247] on link "Schedule Crew" at bounding box center [863, 247] width 47 height 11
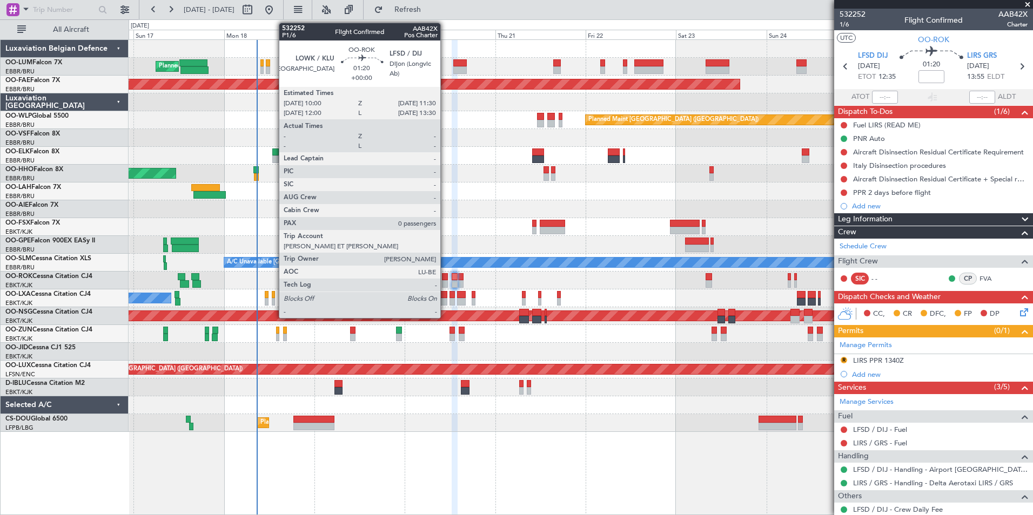
click at [445, 278] on div at bounding box center [445, 277] width 6 height 8
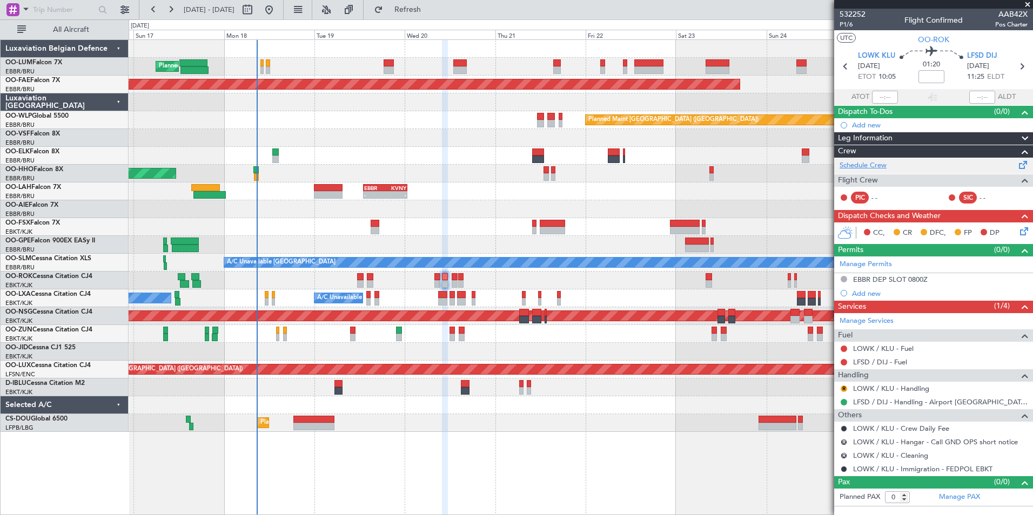
click at [873, 166] on link "Schedule Crew" at bounding box center [863, 165] width 47 height 11
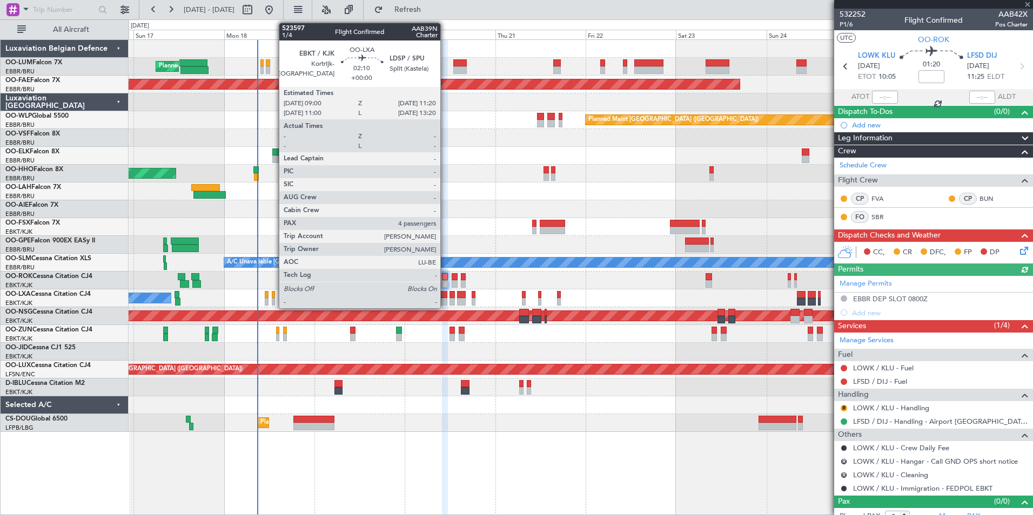
click at [445, 296] on div at bounding box center [442, 295] width 9 height 8
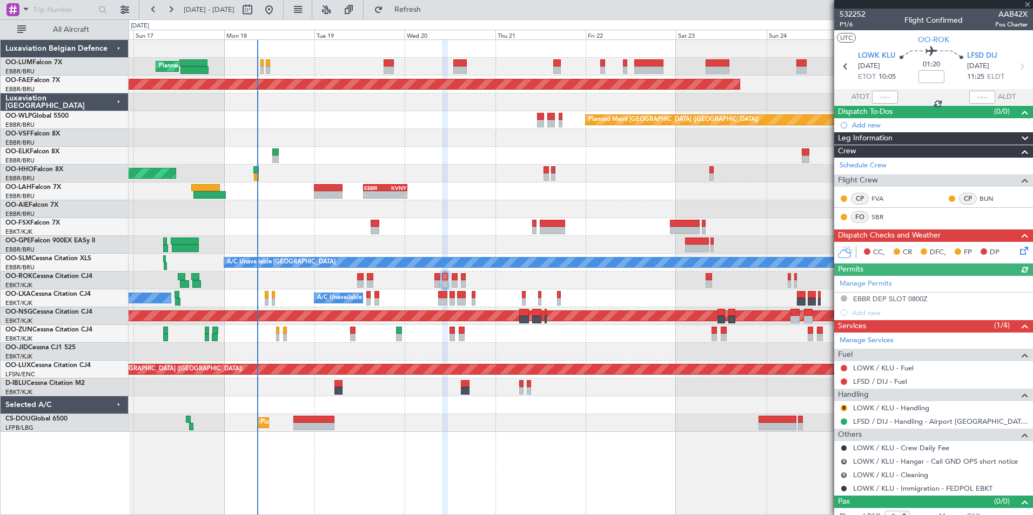
click at [445, 296] on div at bounding box center [442, 295] width 9 height 8
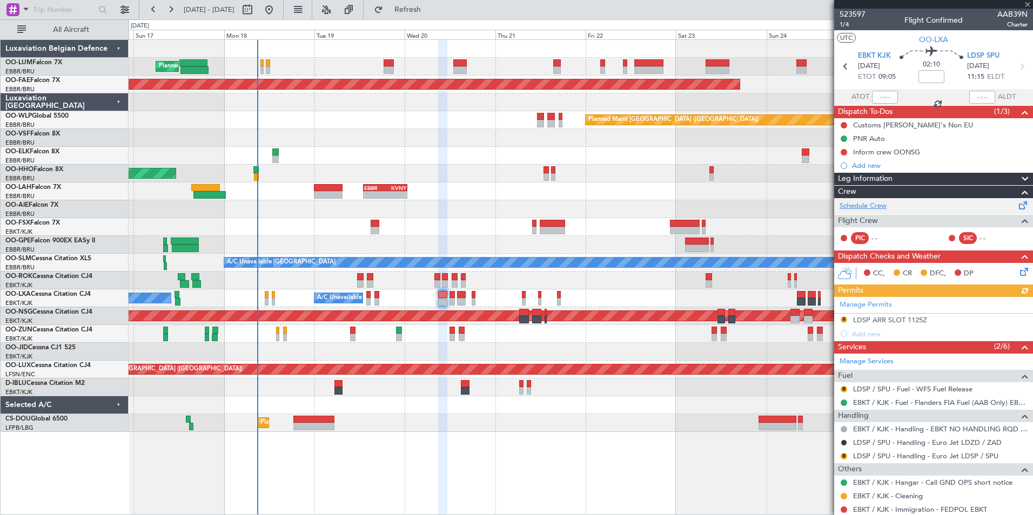
click at [877, 204] on link "Schedule Crew" at bounding box center [863, 206] width 47 height 11
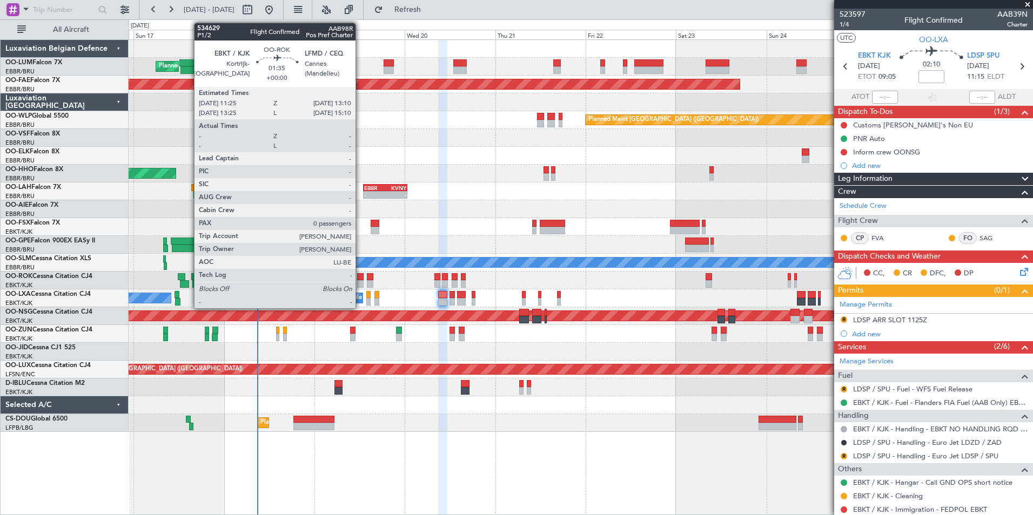
click at [360, 277] on div at bounding box center [360, 277] width 7 height 8
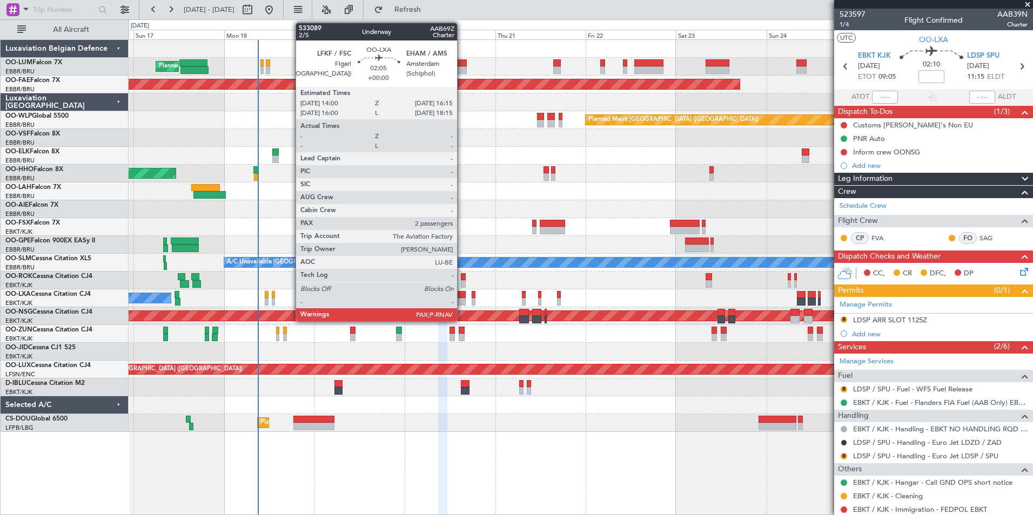
click at [462, 293] on div at bounding box center [461, 295] width 9 height 8
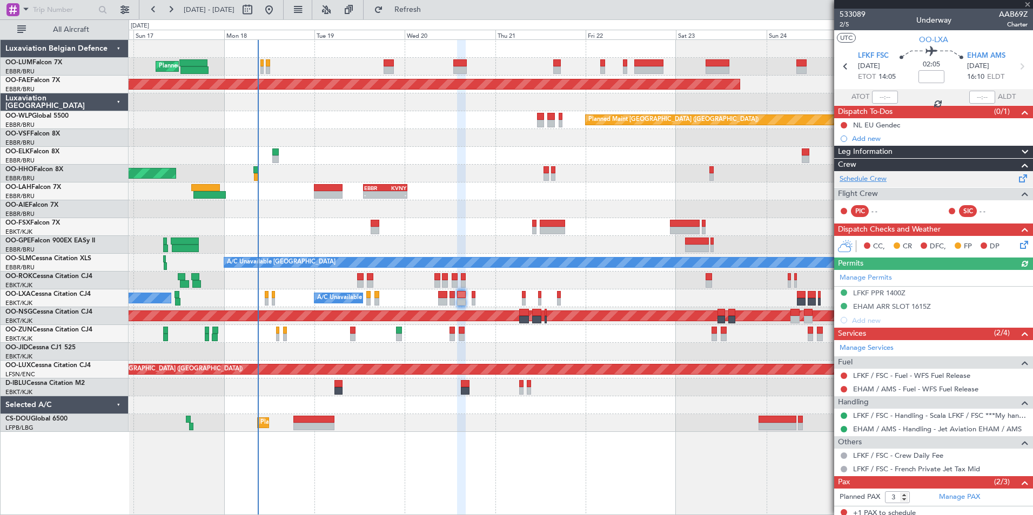
click at [866, 178] on link "Schedule Crew" at bounding box center [863, 179] width 47 height 11
click at [1031, 2] on span at bounding box center [1027, 5] width 11 height 10
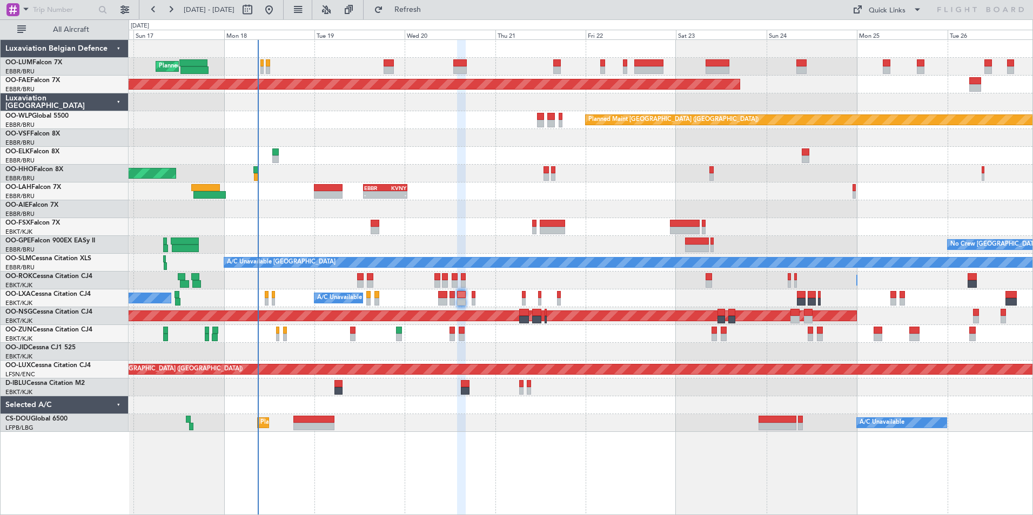
type input "0"
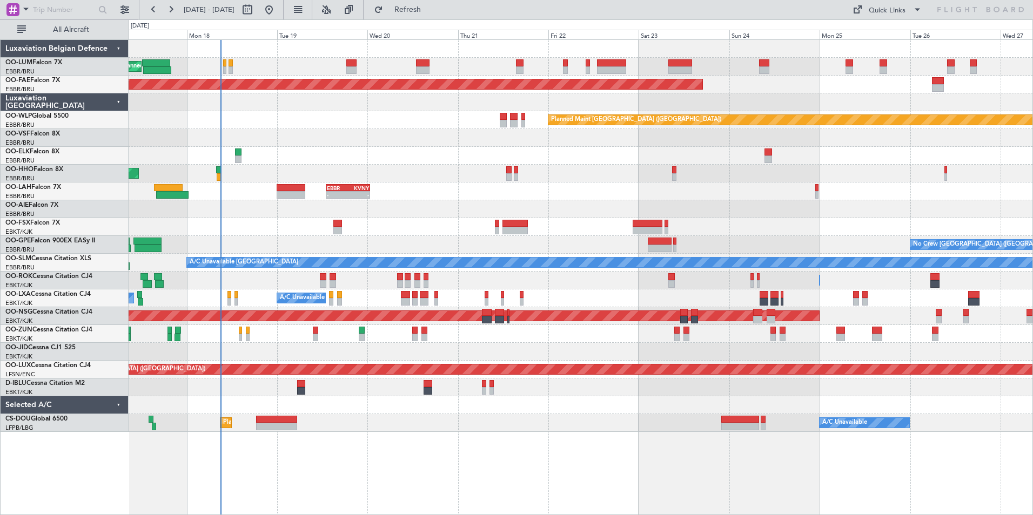
click at [0, 55] on html "[DATE] - [DATE] Refresh Quick Links All Aircraft Planned Maint [GEOGRAPHIC_DATA…" at bounding box center [516, 257] width 1033 height 515
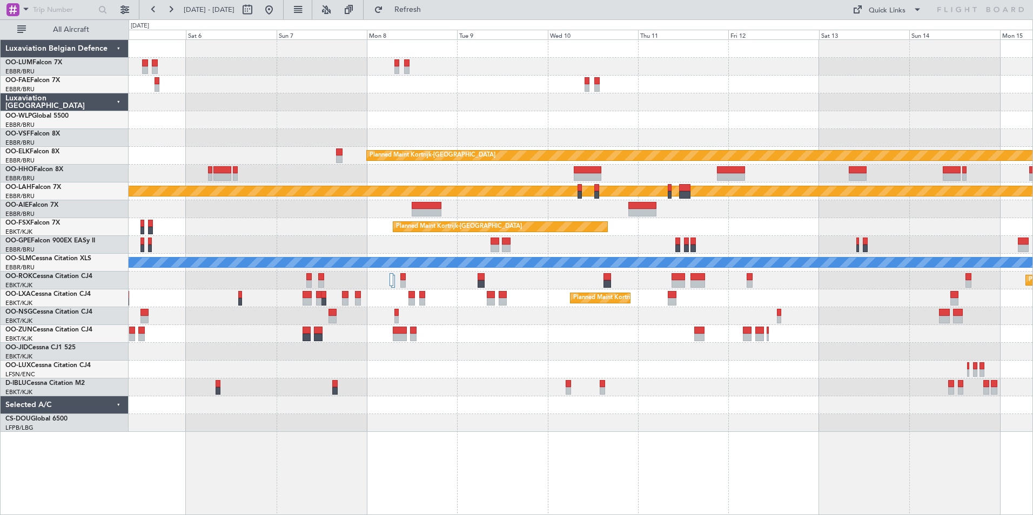
click at [1032, 76] on html "[DATE] - [DATE] Refresh Quick Links All Aircraft Owner [GEOGRAPHIC_DATA] Planne…" at bounding box center [516, 257] width 1033 height 515
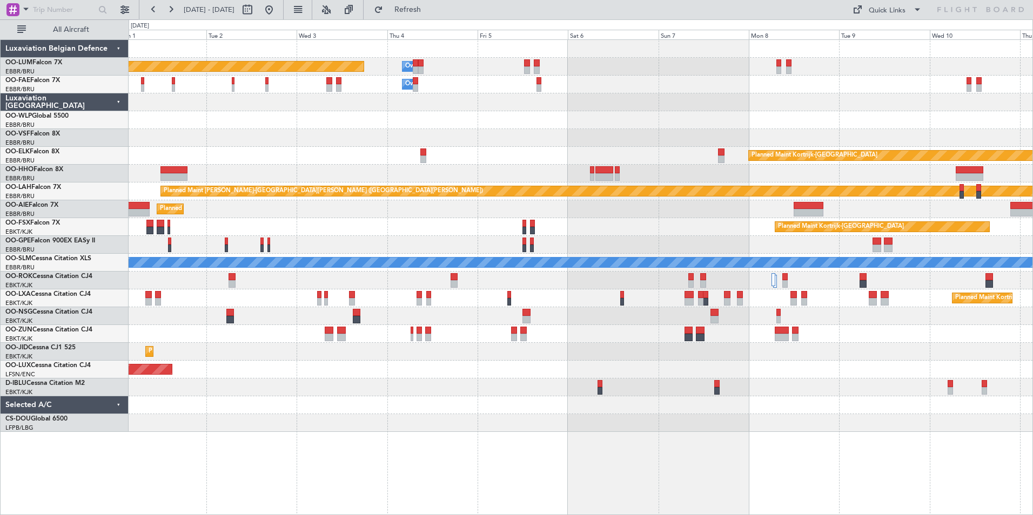
click at [952, 116] on div "Owner Melsbroek Air Base Planned Maint [GEOGRAPHIC_DATA] ([GEOGRAPHIC_DATA]) Ow…" at bounding box center [581, 236] width 904 height 392
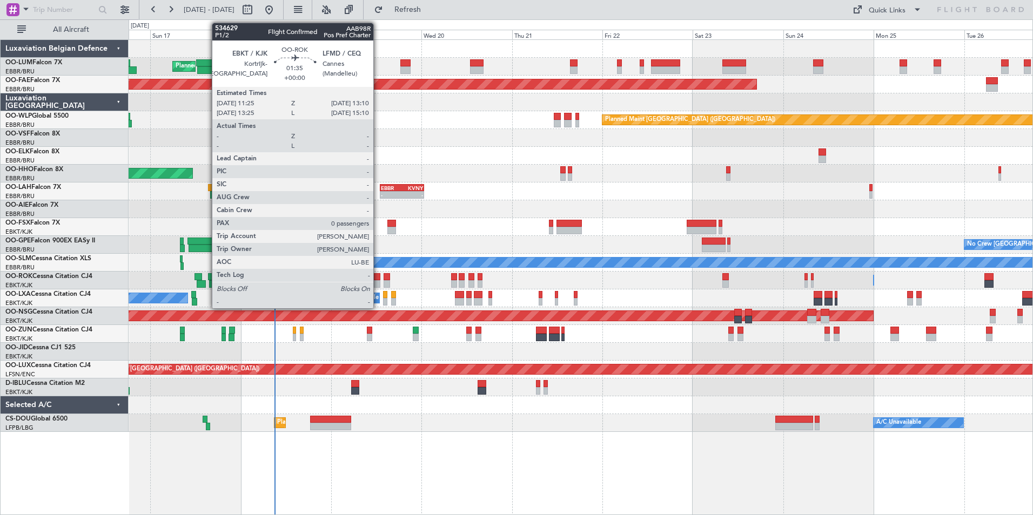
click at [378, 279] on div at bounding box center [377, 277] width 7 height 8
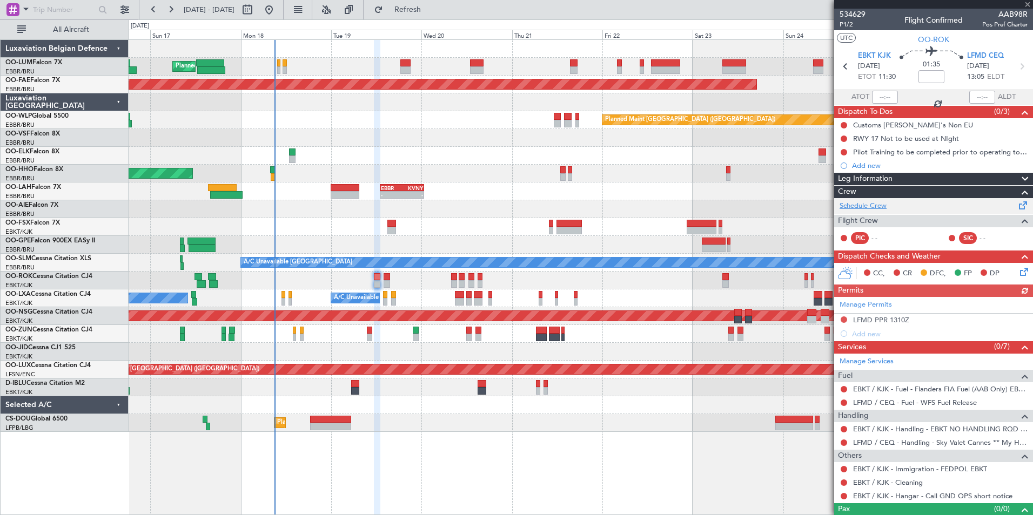
click at [877, 204] on link "Schedule Crew" at bounding box center [863, 206] width 47 height 11
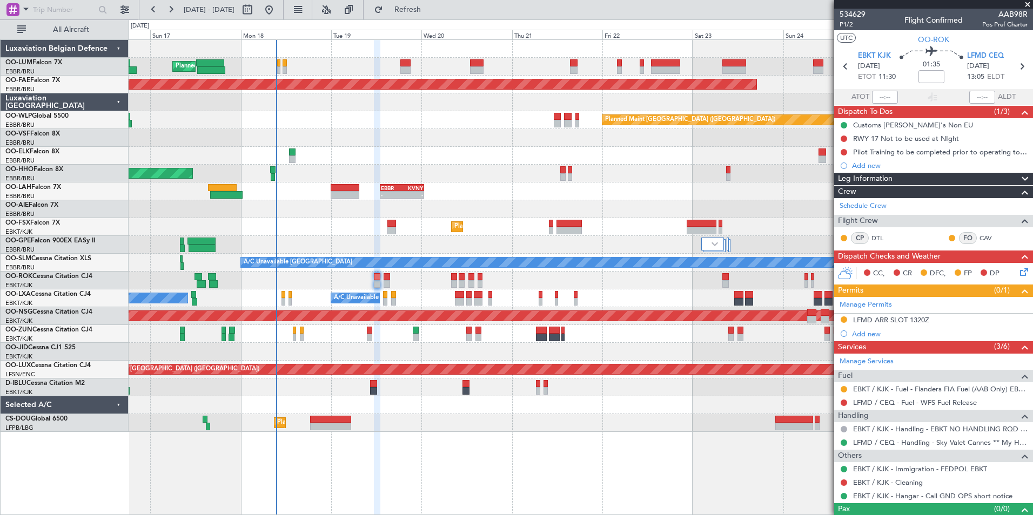
click at [543, 296] on div "No Crew Chambery ([GEOGRAPHIC_DATA]) A/C Unavailable [GEOGRAPHIC_DATA] ([GEOGRA…" at bounding box center [581, 299] width 904 height 18
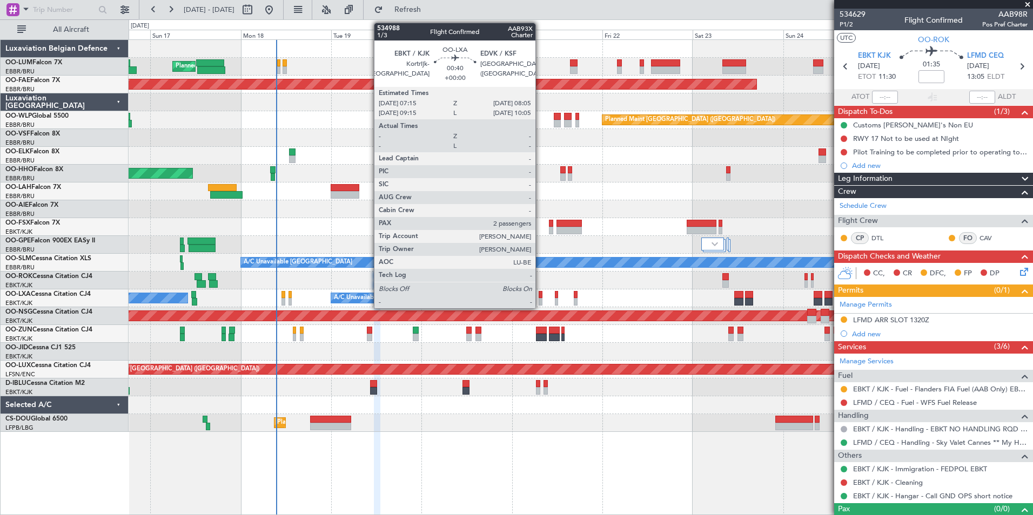
click at [540, 296] on div at bounding box center [540, 295] width 3 height 8
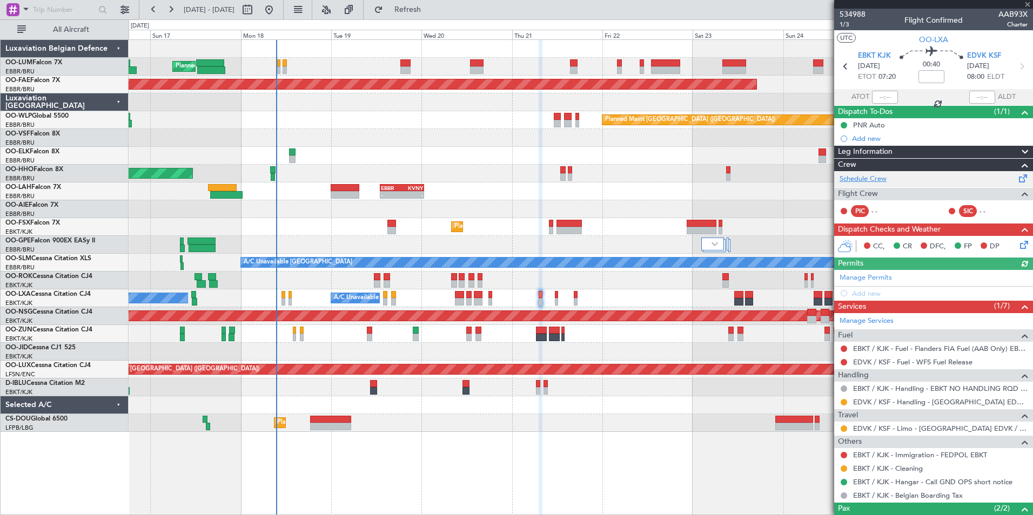
click at [879, 179] on link "Schedule Crew" at bounding box center [863, 179] width 47 height 11
click at [1028, 4] on span at bounding box center [1027, 5] width 11 height 10
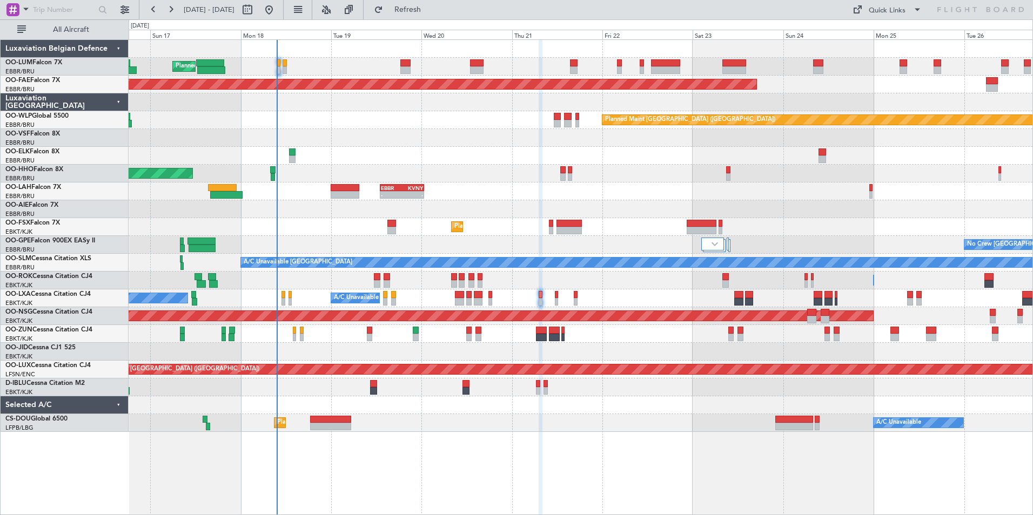
type input "0"
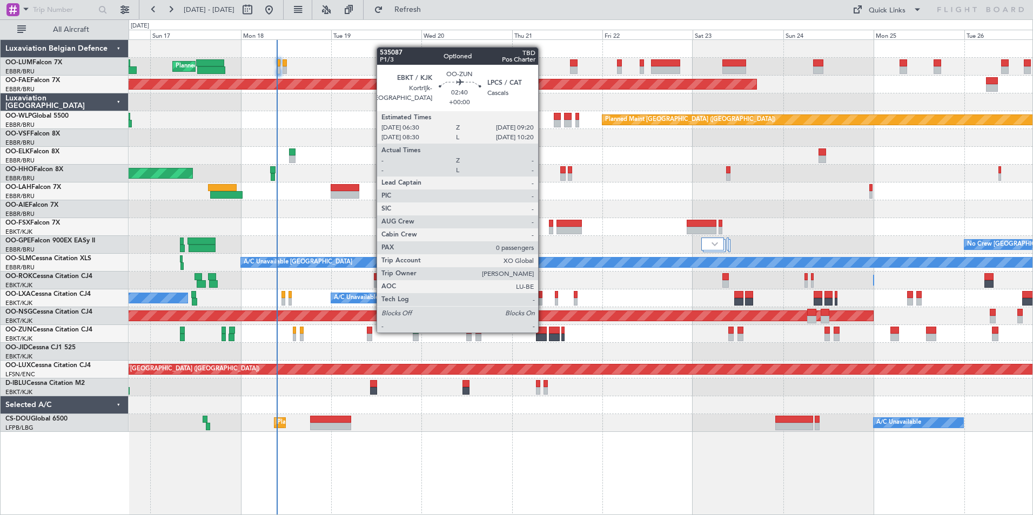
click at [543, 332] on div at bounding box center [541, 331] width 11 height 8
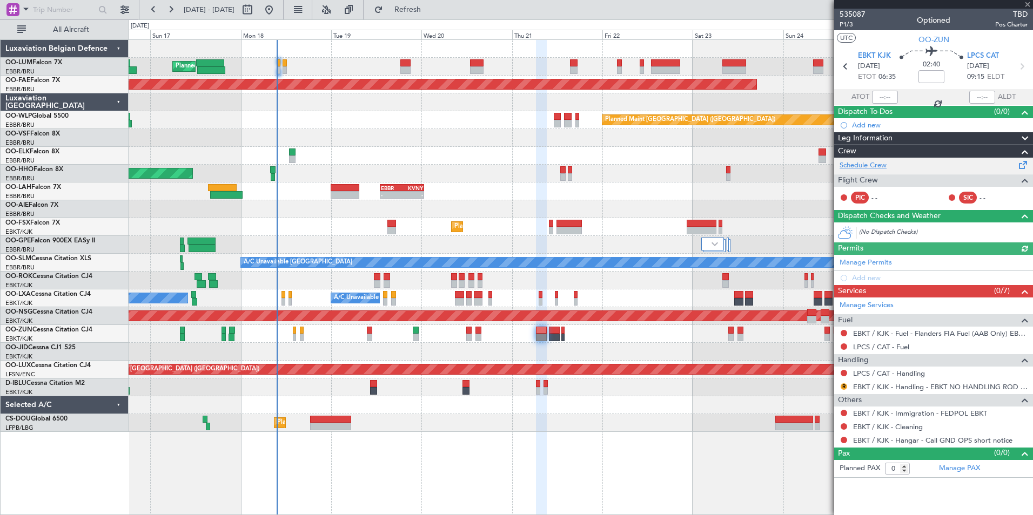
click at [874, 166] on link "Schedule Crew" at bounding box center [863, 165] width 47 height 11
